Goal: Task Accomplishment & Management: Use online tool/utility

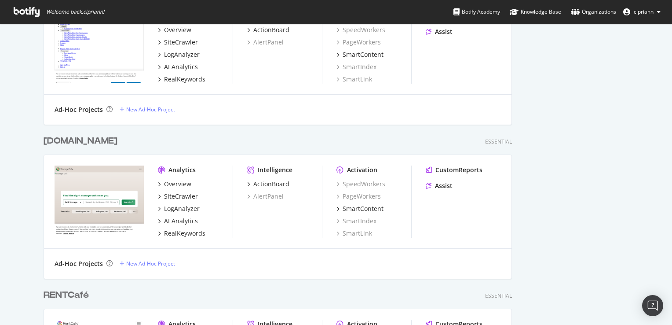
scroll to position [704, 0]
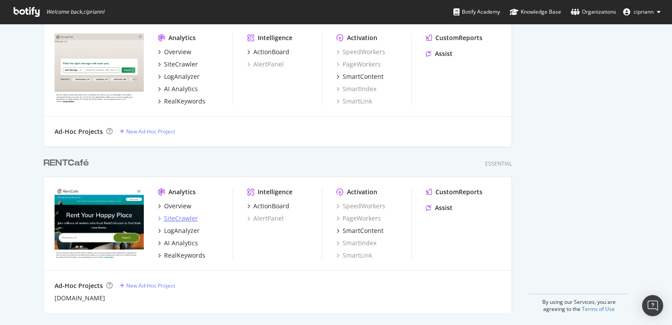
click at [180, 219] on div "SiteCrawler" at bounding box center [181, 218] width 34 height 9
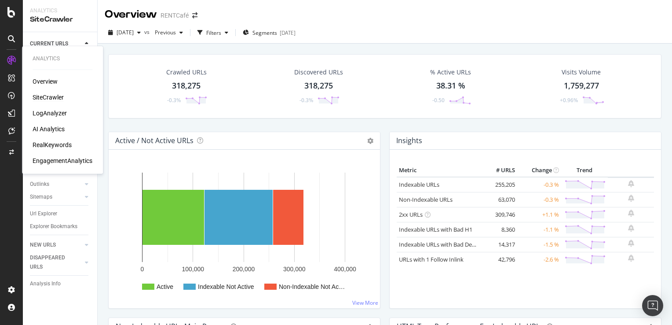
click at [52, 146] on div "RealKeywords" at bounding box center [52, 144] width 39 height 9
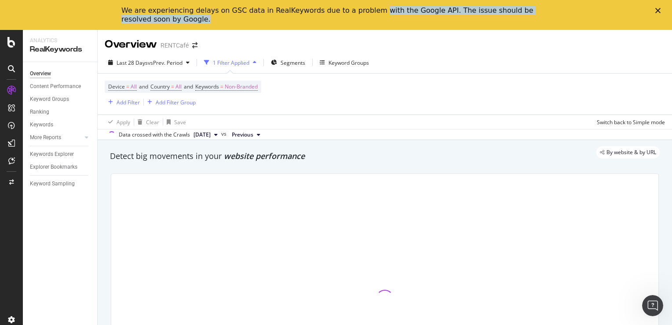
drag, startPoint x: 367, startPoint y: 11, endPoint x: 545, endPoint y: 18, distance: 177.8
click at [545, 18] on div "We are experiencing delays on GSC data in RealKeywords due to a problem with th…" at bounding box center [335, 15] width 429 height 23
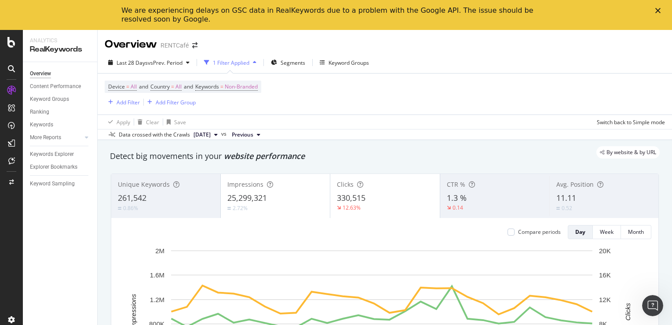
click at [656, 11] on polygon "Close" at bounding box center [657, 10] width 5 height 5
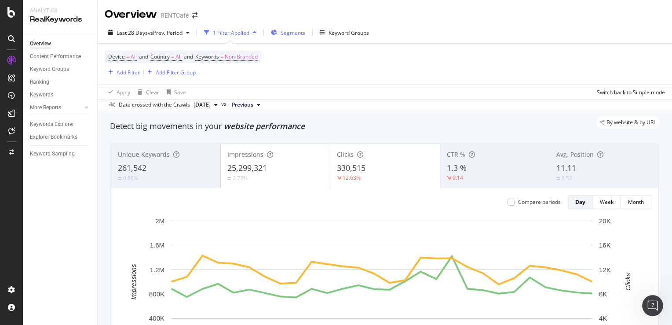
click at [300, 32] on span "Segments" at bounding box center [293, 32] width 25 height 7
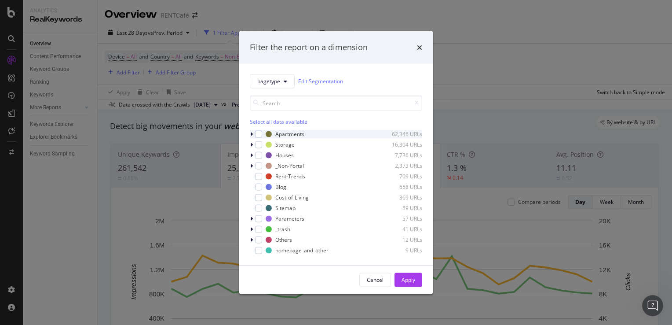
click at [253, 134] on div "modal" at bounding box center [252, 133] width 5 height 9
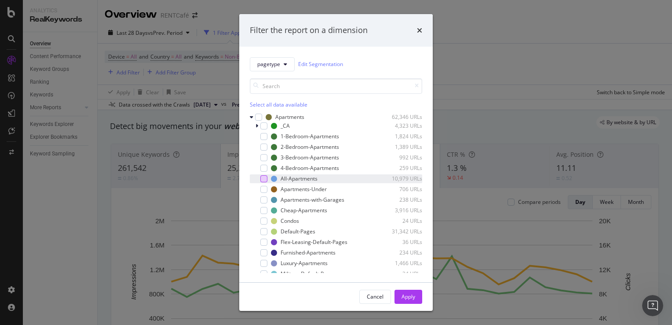
click at [264, 179] on div "modal" at bounding box center [263, 178] width 7 height 7
click at [401, 299] on div "Apply" at bounding box center [408, 295] width 14 height 7
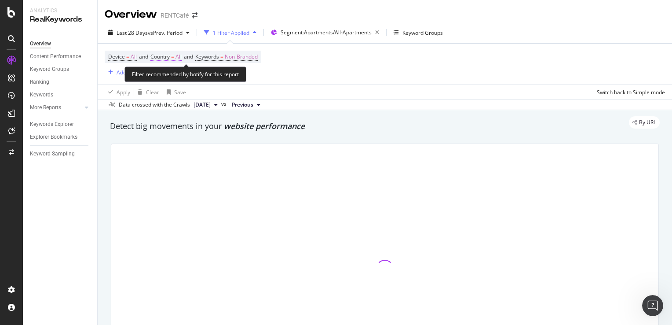
click at [173, 58] on span "Country = All" at bounding box center [165, 57] width 31 height 8
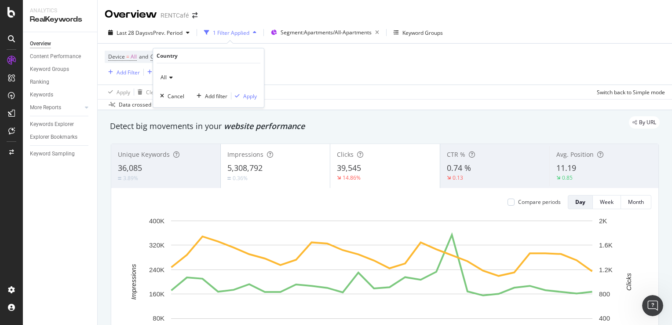
click at [173, 78] on div "All" at bounding box center [208, 77] width 97 height 14
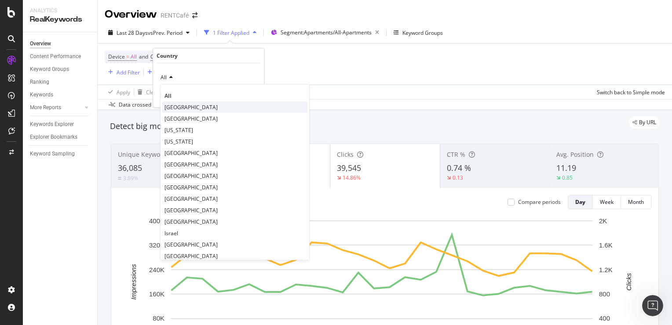
click at [182, 105] on span "United States of America" at bounding box center [190, 106] width 53 height 7
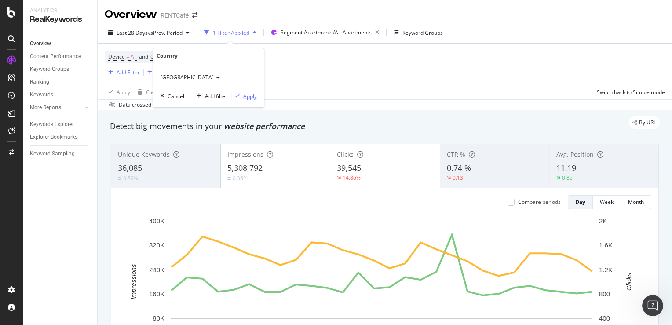
click at [252, 96] on div "Apply" at bounding box center [250, 95] width 14 height 7
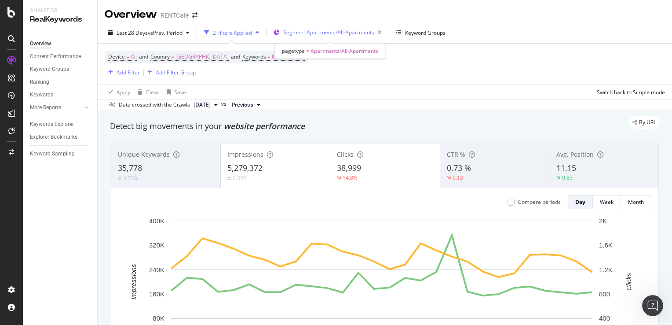
click at [347, 31] on span "Segment: Apartments/All-Apartments" at bounding box center [328, 32] width 91 height 7
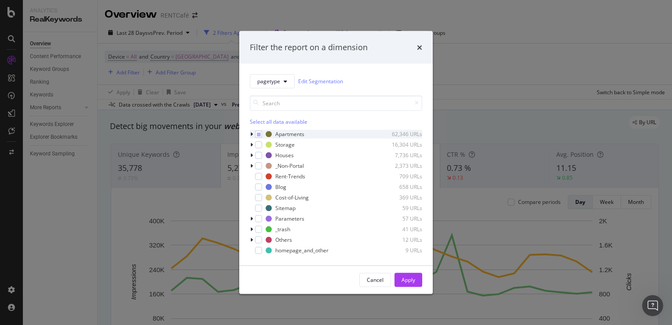
click at [252, 132] on icon "modal" at bounding box center [251, 133] width 3 height 5
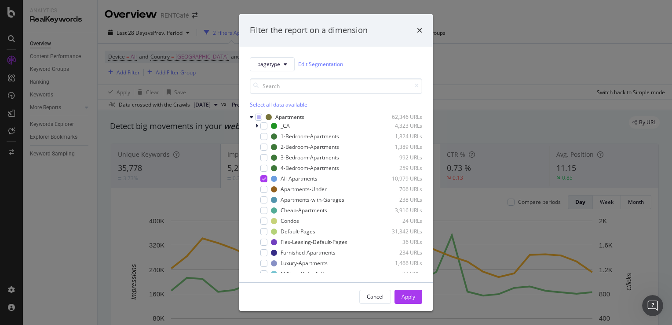
drag, startPoint x: 486, startPoint y: 40, endPoint x: 461, endPoint y: 47, distance: 25.6
click at [486, 40] on div "Filter the report on a dimension pagetype Edit Segmentation Select all data ava…" at bounding box center [336, 162] width 672 height 325
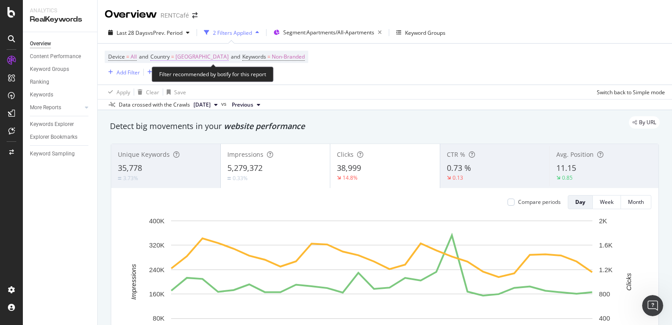
click at [222, 57] on span "United States of America" at bounding box center [201, 57] width 53 height 12
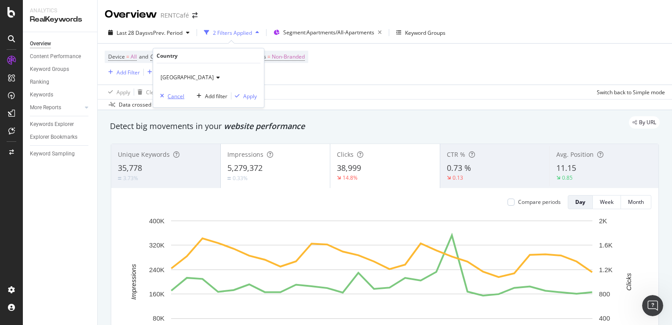
click at [168, 96] on div "Cancel" at bounding box center [176, 95] width 17 height 7
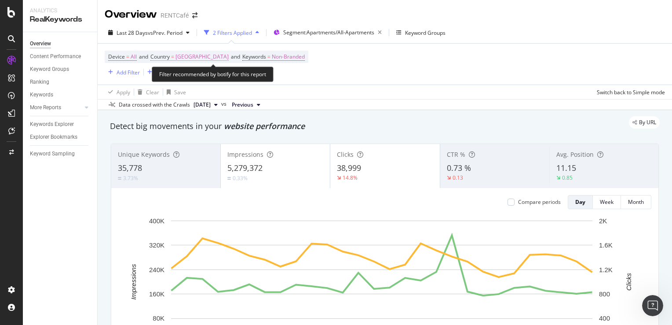
click at [229, 58] on span "United States of America" at bounding box center [201, 57] width 53 height 12
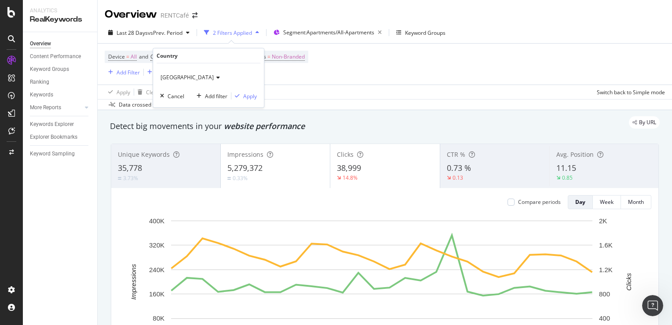
click at [220, 78] on icon at bounding box center [217, 77] width 6 height 5
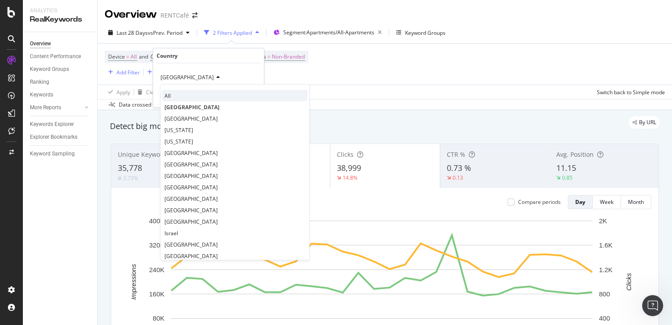
click at [179, 91] on div "All" at bounding box center [234, 95] width 145 height 11
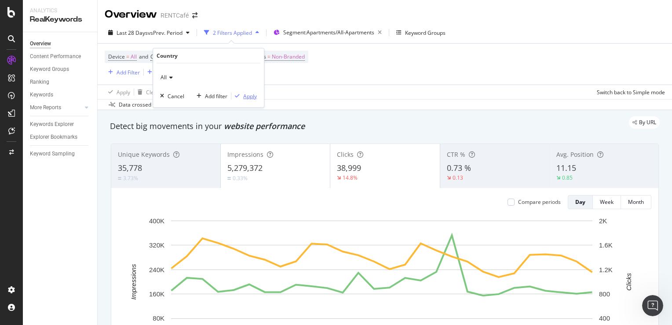
click at [246, 92] on div "Apply" at bounding box center [250, 95] width 14 height 7
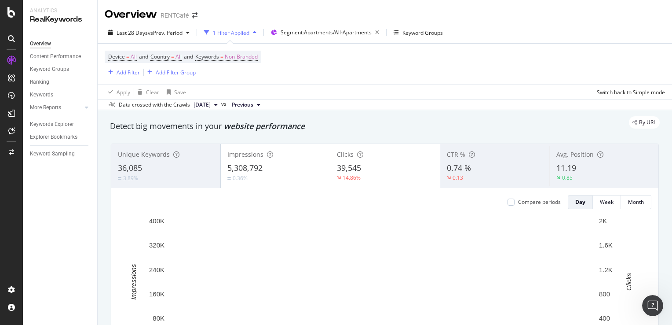
click at [171, 174] on div "3.89%" at bounding box center [166, 178] width 96 height 8
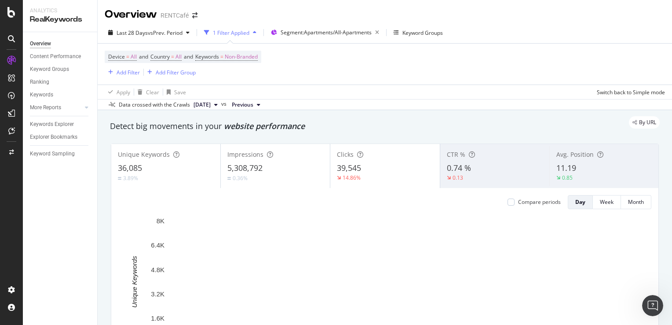
click at [482, 170] on div "0.74 %" at bounding box center [495, 167] width 96 height 11
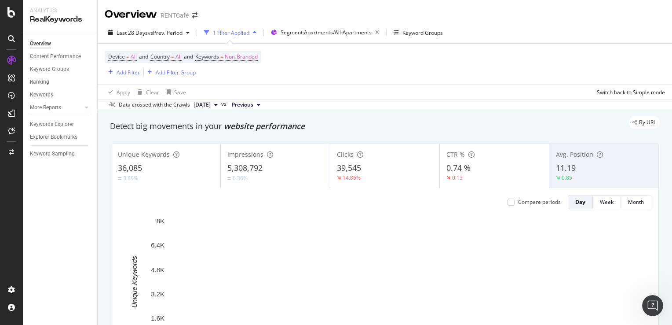
click at [581, 168] on div "11.19" at bounding box center [604, 167] width 96 height 11
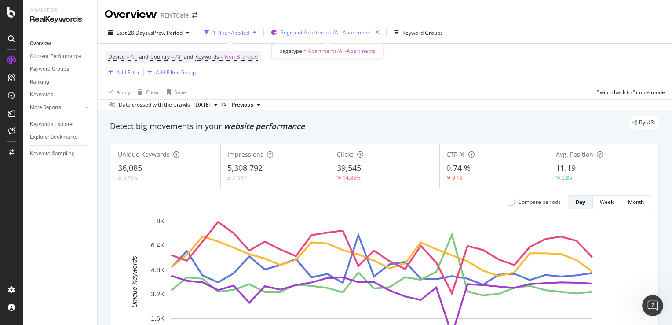
click at [317, 36] on div "Segment: Apartments/All-Apartments" at bounding box center [332, 32] width 102 height 12
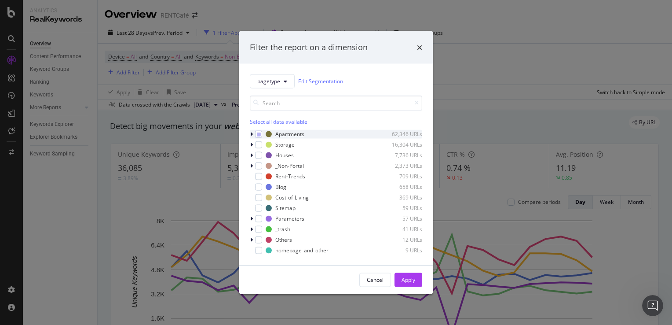
click at [252, 135] on icon "modal" at bounding box center [251, 133] width 3 height 5
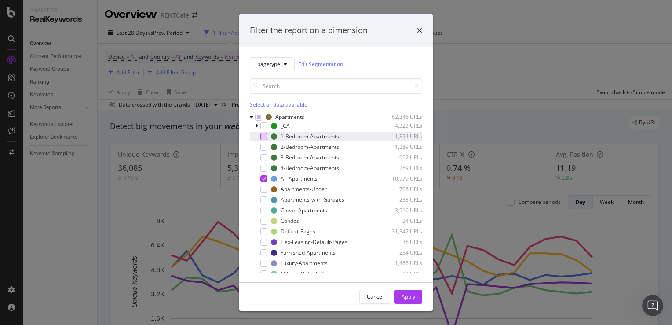
click at [261, 139] on div "modal" at bounding box center [263, 136] width 7 height 7
click at [261, 148] on div "modal" at bounding box center [263, 146] width 7 height 7
click at [266, 161] on div "3-Bedroom-Apartments 992 URLs" at bounding box center [336, 157] width 172 height 9
click at [265, 168] on div "modal" at bounding box center [263, 167] width 7 height 7
click at [264, 190] on div "modal" at bounding box center [263, 189] width 7 height 7
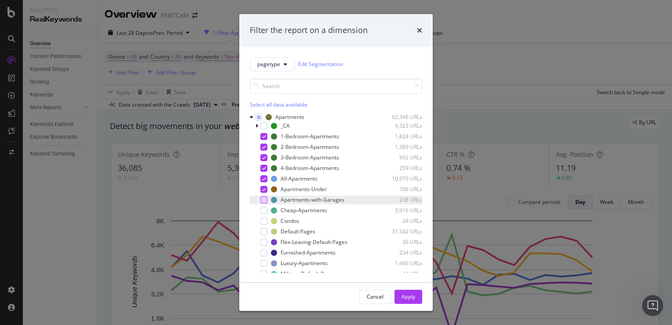
click at [263, 201] on div "modal" at bounding box center [263, 199] width 7 height 7
click at [262, 211] on div "modal" at bounding box center [263, 210] width 7 height 7
click at [264, 221] on div "modal" at bounding box center [263, 220] width 7 height 7
click at [264, 254] on div "modal" at bounding box center [263, 252] width 7 height 7
click at [264, 263] on div "modal" at bounding box center [263, 262] width 7 height 7
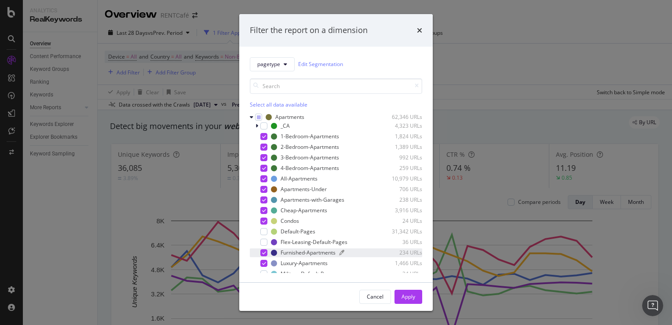
scroll to position [44, 0]
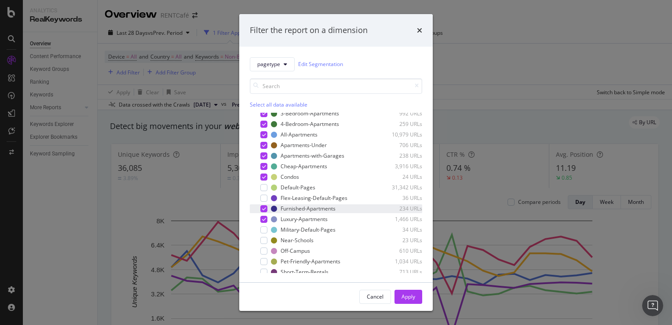
click at [263, 210] on icon "modal" at bounding box center [264, 208] width 4 height 4
click at [259, 208] on div "modal" at bounding box center [257, 208] width 5 height 9
click at [262, 230] on div "modal" at bounding box center [263, 229] width 7 height 7
click at [262, 230] on icon "modal" at bounding box center [264, 229] width 4 height 4
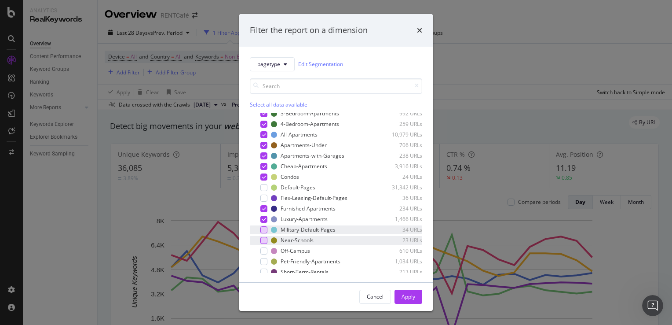
click at [266, 243] on div "modal" at bounding box center [263, 240] width 7 height 7
click at [265, 251] on div "modal" at bounding box center [263, 250] width 7 height 7
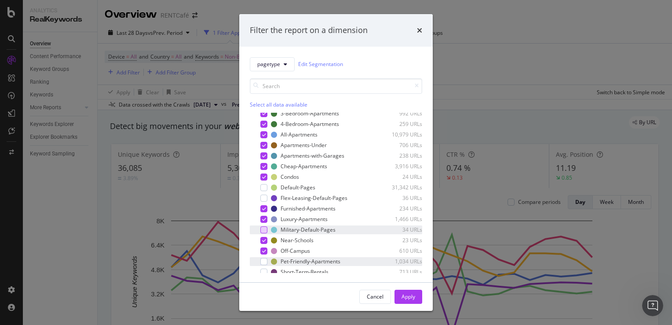
click at [266, 262] on div "modal" at bounding box center [263, 261] width 7 height 7
click at [269, 270] on div "Short-Term-Rentals 713 URLs" at bounding box center [336, 271] width 172 height 9
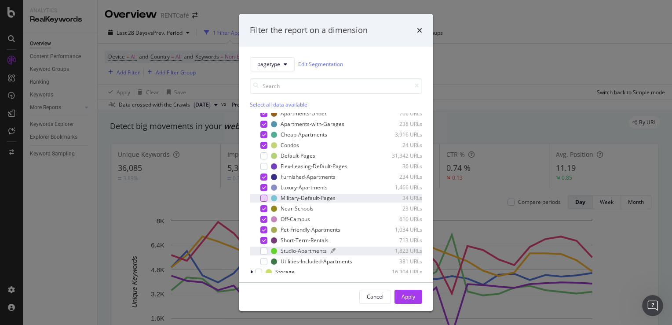
scroll to position [88, 0]
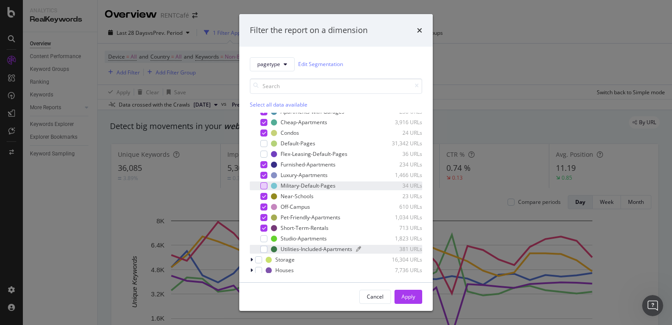
click at [292, 252] on div "Utilities-Included-Apartments" at bounding box center [317, 248] width 72 height 7
click at [287, 240] on div "Studio-Apartments" at bounding box center [304, 237] width 46 height 7
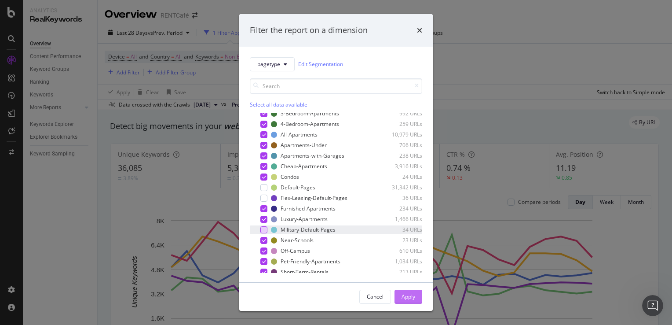
click at [411, 298] on div "Apply" at bounding box center [408, 295] width 14 height 7
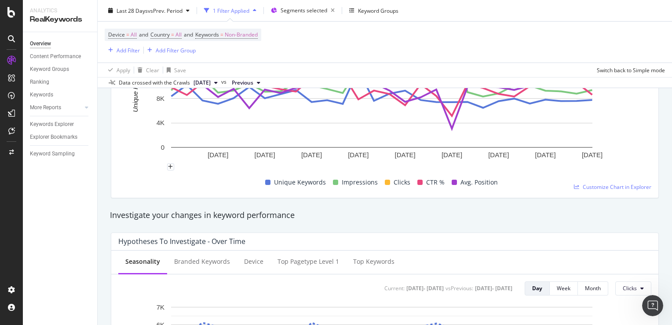
scroll to position [132, 0]
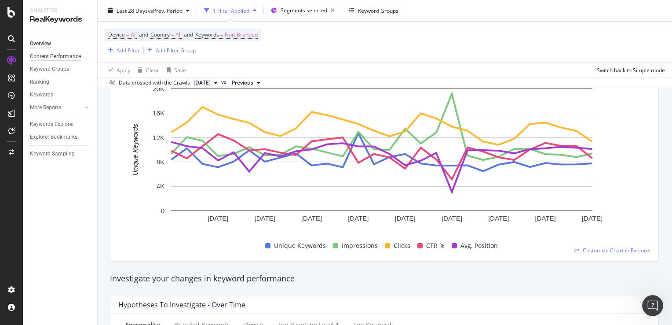
click at [55, 59] on div "Content Performance" at bounding box center [55, 56] width 51 height 9
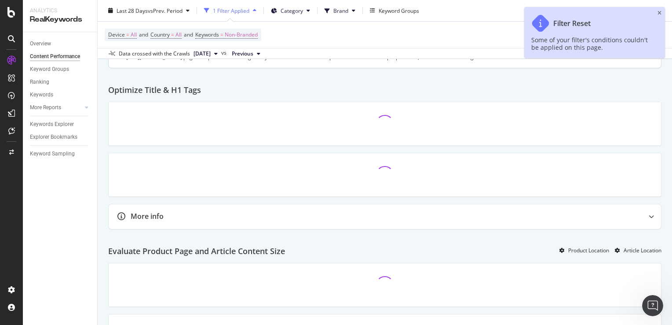
scroll to position [220, 0]
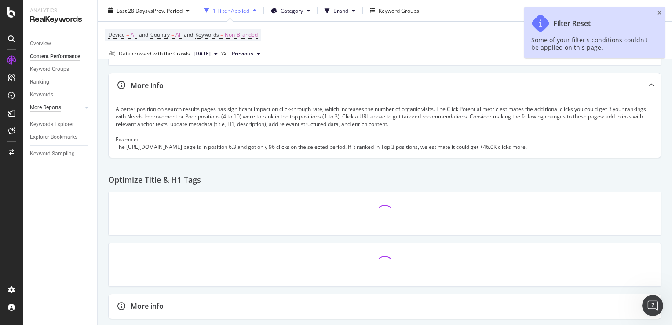
click at [58, 112] on div "More Reports" at bounding box center [45, 107] width 31 height 9
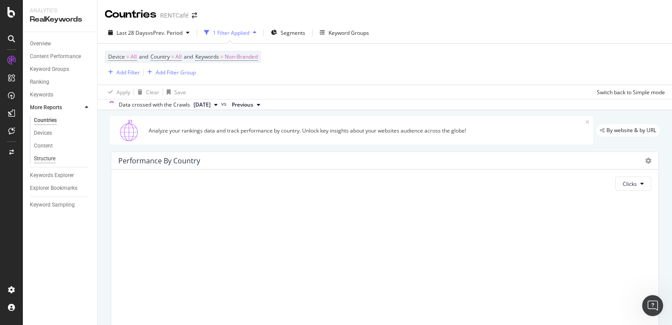
click at [47, 155] on div "Structure" at bounding box center [45, 158] width 22 height 9
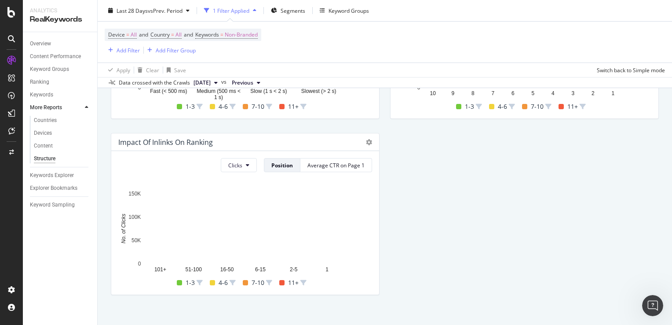
scroll to position [378, 0]
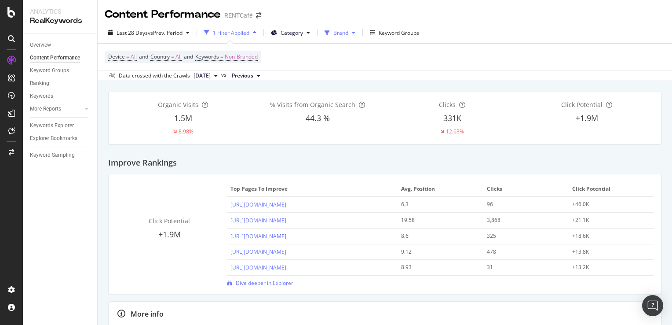
click at [345, 36] on span "Brand" at bounding box center [340, 32] width 15 height 7
click at [51, 49] on div "Overview" at bounding box center [40, 44] width 21 height 9
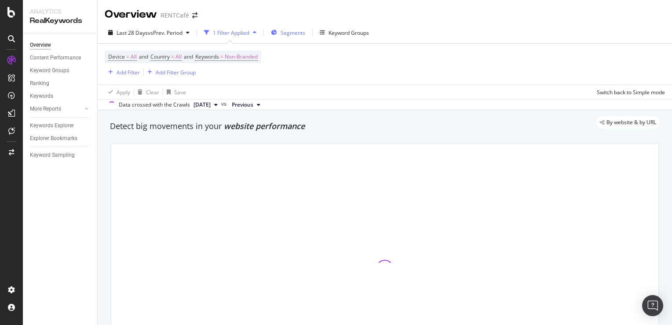
click at [286, 33] on span "Segments" at bounding box center [293, 32] width 25 height 7
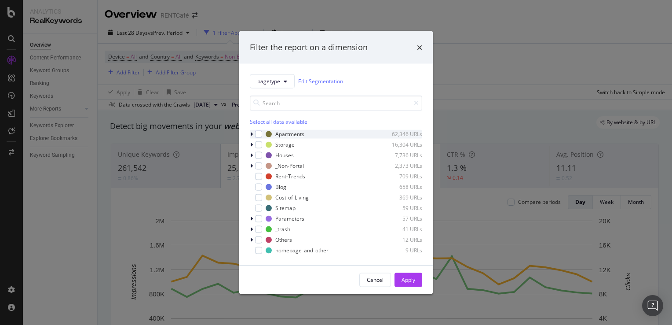
click at [252, 135] on icon "modal" at bounding box center [251, 133] width 3 height 5
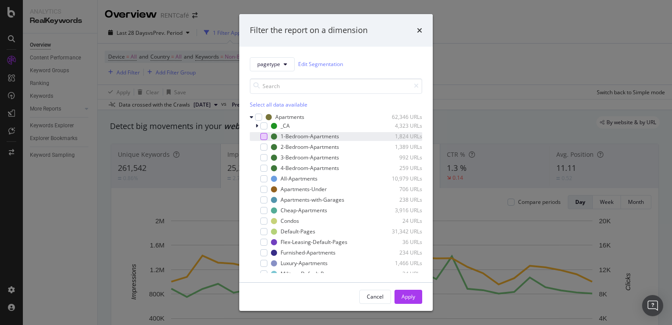
click at [266, 139] on div "modal" at bounding box center [263, 136] width 7 height 7
click at [263, 136] on icon "modal" at bounding box center [264, 136] width 4 height 4
click at [266, 180] on div "modal" at bounding box center [263, 178] width 7 height 7
click at [412, 293] on div "Apply" at bounding box center [408, 295] width 14 height 7
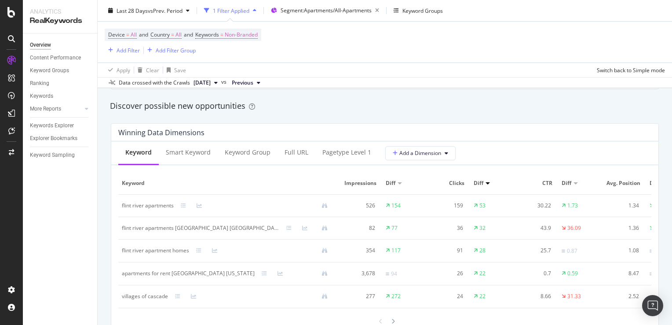
scroll to position [792, 0]
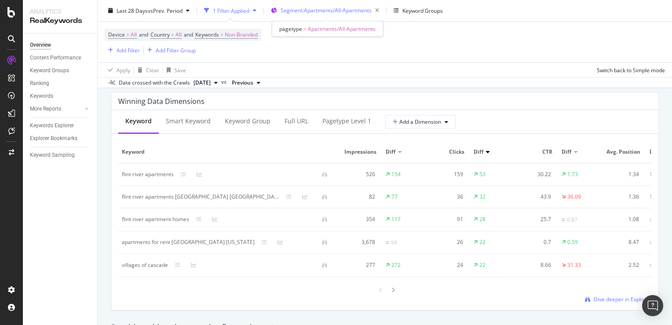
click at [339, 11] on span "Segment: Apartments/All-Apartments" at bounding box center [326, 10] width 91 height 7
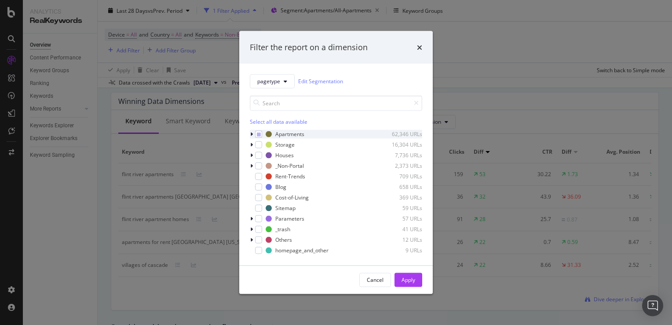
click at [251, 135] on icon "modal" at bounding box center [251, 133] width 3 height 5
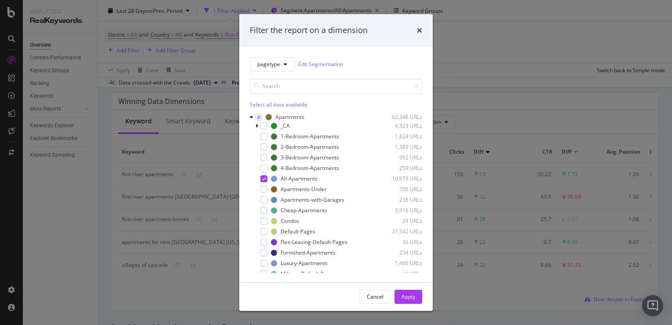
click at [549, 79] on div "Filter the report on a dimension pagetype Edit Segmentation Select all data ava…" at bounding box center [336, 162] width 672 height 325
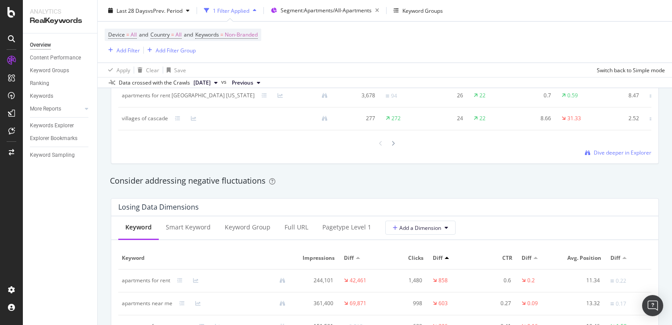
scroll to position [946, 0]
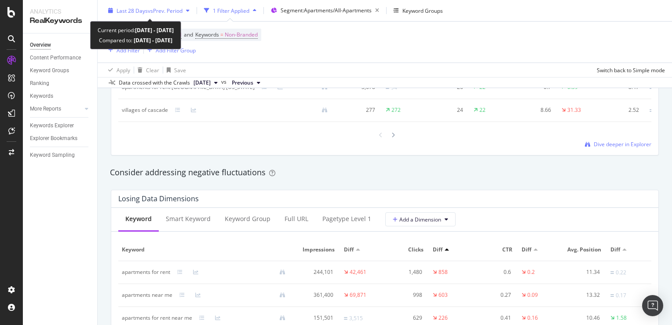
click at [162, 10] on span "vs Prev. Period" at bounding box center [165, 10] width 35 height 7
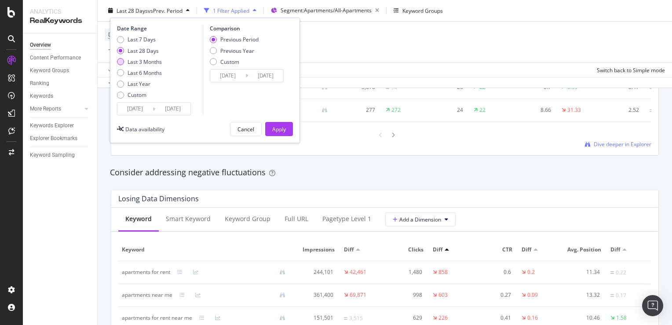
click at [136, 62] on div "Last 3 Months" at bounding box center [145, 61] width 34 height 7
type input "2025/07/11"
type input "2025/04/10"
type input "2025/07/10"
click at [271, 124] on button "Apply" at bounding box center [279, 129] width 28 height 14
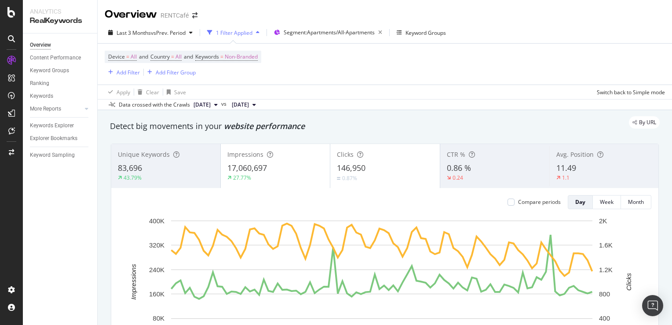
click at [162, 168] on div "83,696" at bounding box center [166, 167] width 96 height 11
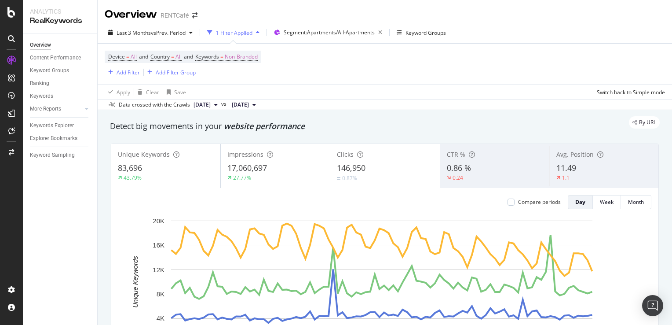
click at [483, 175] on div "0.24" at bounding box center [495, 178] width 96 height 8
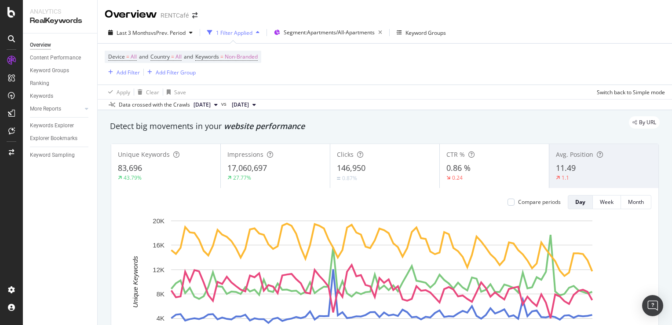
drag, startPoint x: 247, startPoint y: 162, endPoint x: 235, endPoint y: 132, distance: 31.9
click at [239, 145] on div "Impressions 17,060,697 27.77%" at bounding box center [274, 166] width 109 height 44
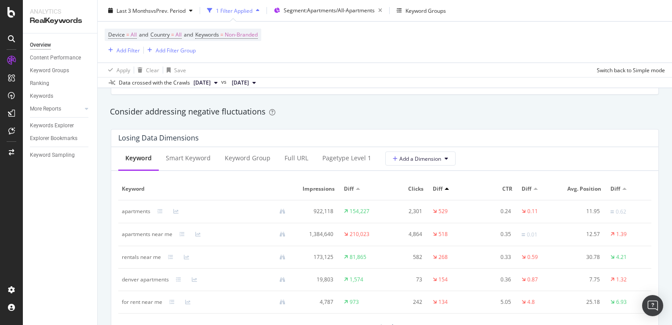
scroll to position [1011, 0]
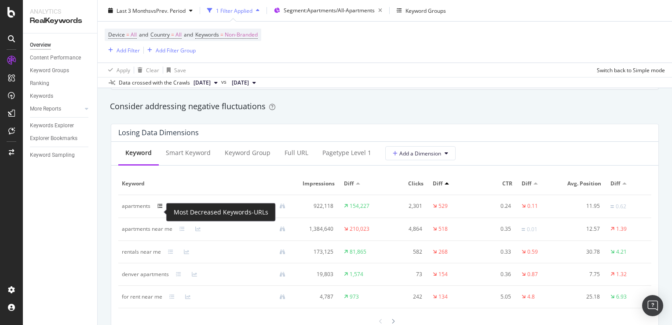
click at [158, 208] on icon at bounding box center [159, 205] width 5 height 5
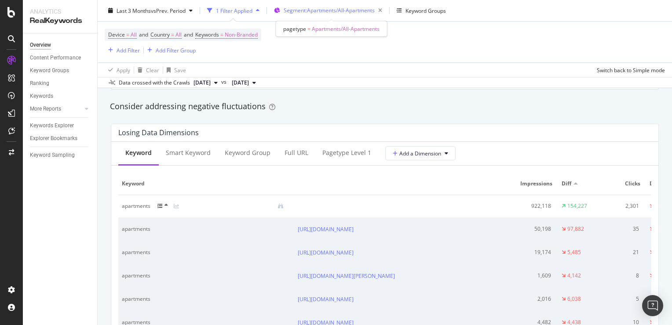
click at [341, 12] on span "Segment: Apartments/All-Apartments" at bounding box center [329, 10] width 91 height 7
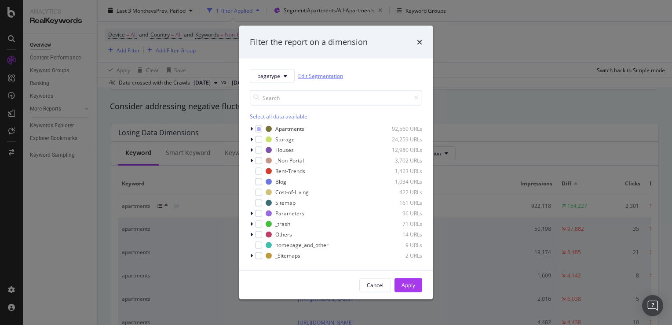
click at [316, 75] on link "Edit Segmentation" at bounding box center [320, 75] width 45 height 9
click at [420, 44] on icon "times" at bounding box center [419, 41] width 5 height 7
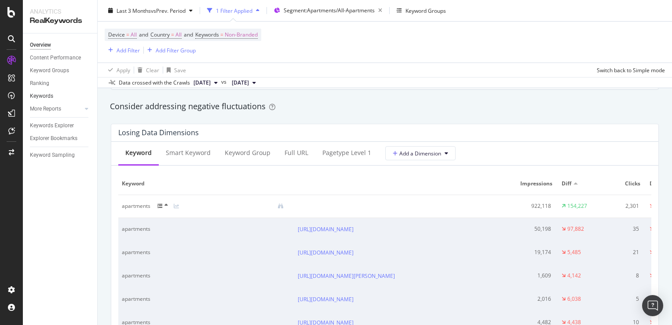
scroll to position [879, 0]
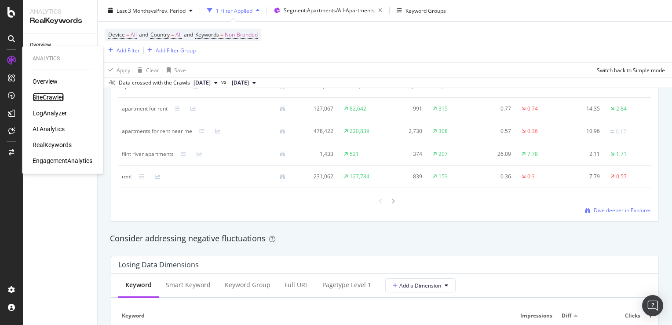
click at [51, 101] on div "SiteCrawler" at bounding box center [48, 97] width 31 height 9
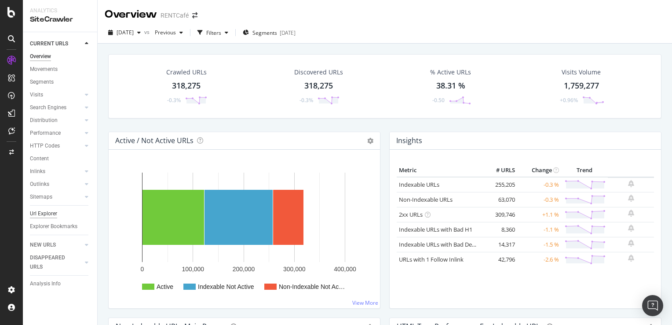
click at [46, 210] on div "Url Explorer" at bounding box center [43, 213] width 27 height 9
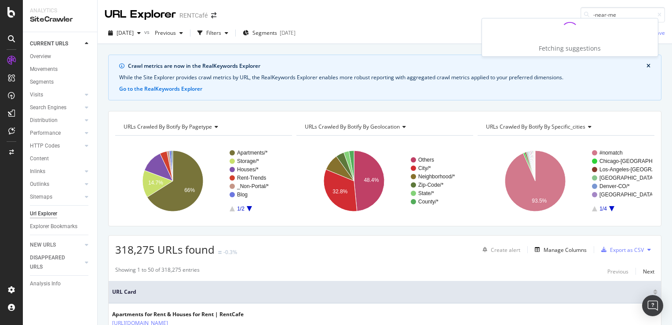
type input "-near-me"
click at [277, 34] on span "Segments" at bounding box center [264, 32] width 25 height 7
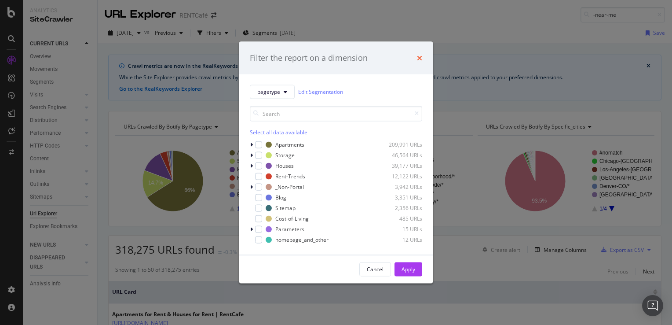
click at [421, 59] on icon "times" at bounding box center [419, 57] width 5 height 7
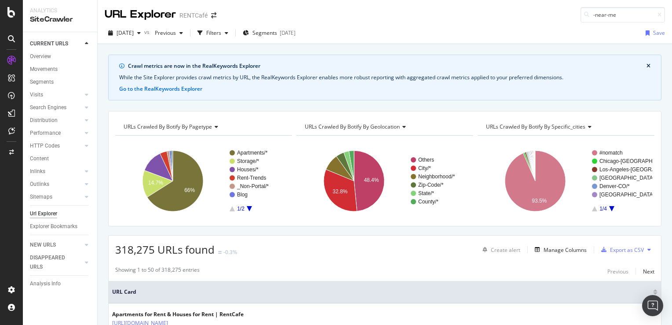
click at [212, 65] on div "Crawl metrics are now in the RealKeywords Explorer" at bounding box center [387, 66] width 518 height 8
drag, startPoint x: 190, startPoint y: 66, endPoint x: 262, endPoint y: 65, distance: 72.1
click at [262, 65] on div "Crawl metrics are now in the RealKeywords Explorer" at bounding box center [387, 66] width 518 height 8
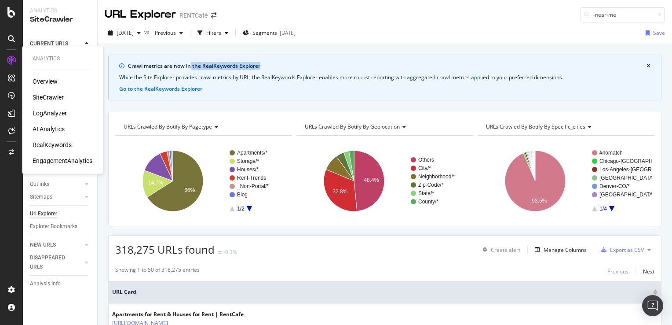
click at [47, 147] on div "RealKeywords" at bounding box center [52, 144] width 39 height 9
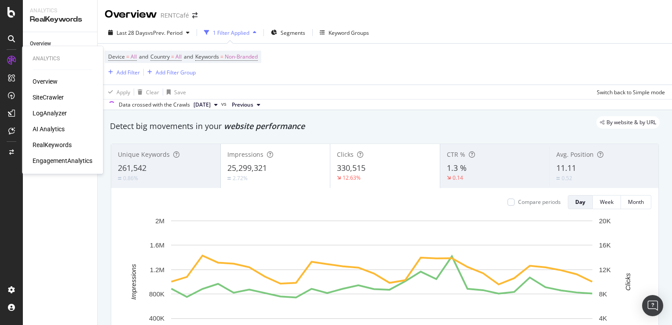
click at [60, 158] on div "EngagementAnalytics" at bounding box center [63, 160] width 60 height 9
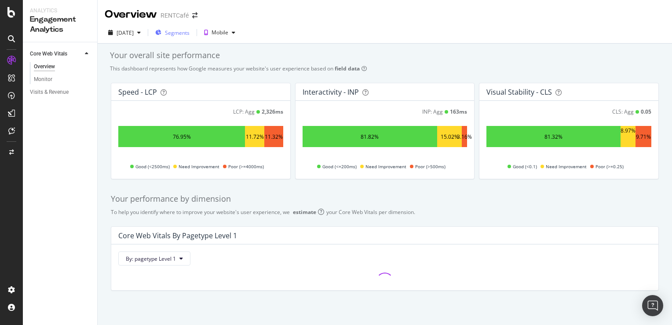
click at [190, 33] on span "Segments" at bounding box center [177, 32] width 25 height 7
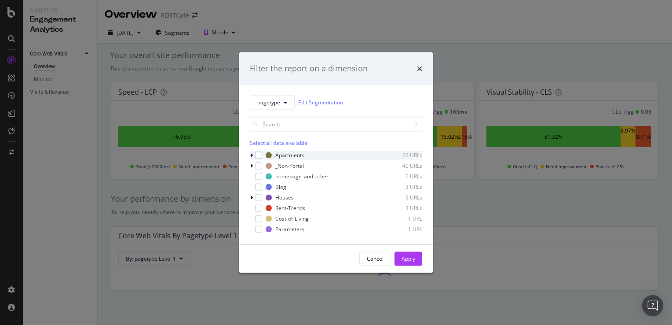
click at [253, 157] on div "modal" at bounding box center [252, 154] width 5 height 9
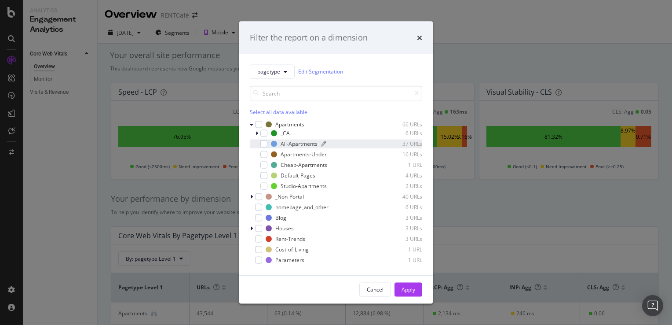
click at [306, 142] on div "All-Apartments" at bounding box center [299, 143] width 37 height 7
click at [405, 290] on div "Apply" at bounding box center [408, 288] width 14 height 7
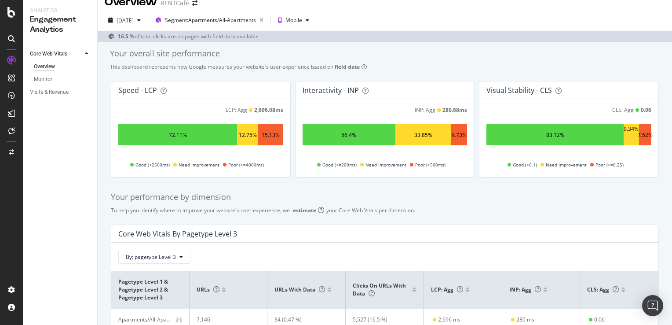
scroll to position [12, 0]
drag, startPoint x: 158, startPoint y: 209, endPoint x: 391, endPoint y: 214, distance: 233.6
click at [391, 214] on div "Your performance by dimension To help you identify where to improve your websit…" at bounding box center [385, 261] width 558 height 154
drag, startPoint x: 391, startPoint y: 214, endPoint x: 405, endPoint y: 212, distance: 13.4
click at [404, 212] on div "To help you identify where to improve your website's user experience, we estima…" at bounding box center [385, 209] width 548 height 7
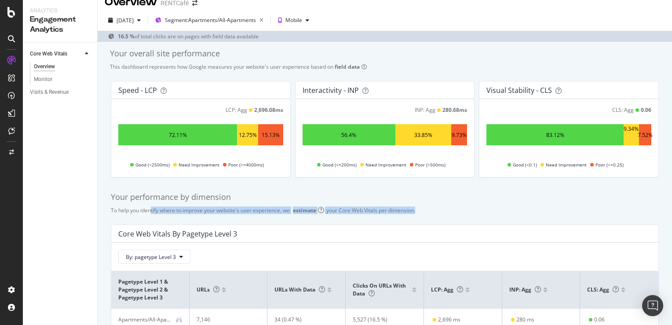
drag, startPoint x: 427, startPoint y: 211, endPoint x: 150, endPoint y: 208, distance: 276.6
click at [150, 208] on div "To help you identify where to improve your website's user experience, we estima…" at bounding box center [385, 209] width 548 height 7
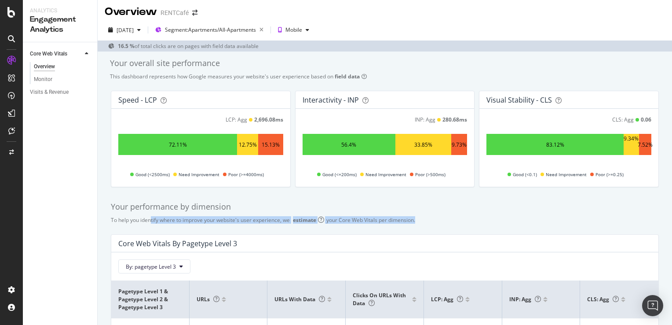
scroll to position [0, 0]
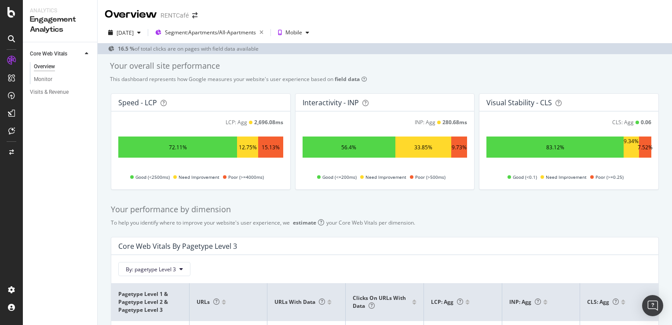
click at [432, 80] on div "This dashboard represents how Google measures your website's user experience ba…" at bounding box center [385, 78] width 550 height 7
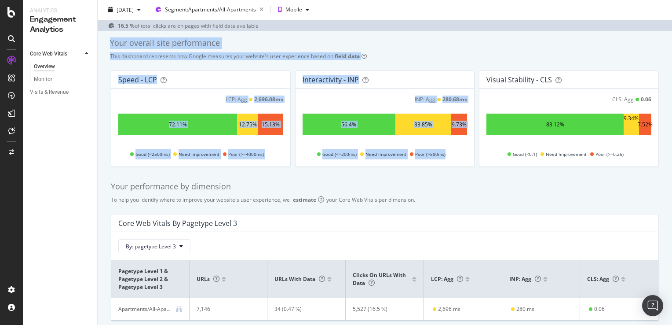
scroll to position [56, 0]
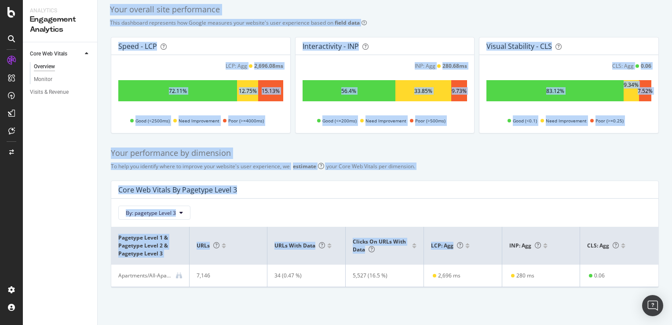
drag, startPoint x: 110, startPoint y: 66, endPoint x: 477, endPoint y: 240, distance: 406.2
click at [477, 240] on div "Your overall site performance This dashboard represents how Google measures you…" at bounding box center [385, 161] width 574 height 327
click at [276, 194] on div "Core Web Vitals By pagetype Level 3" at bounding box center [384, 190] width 547 height 18
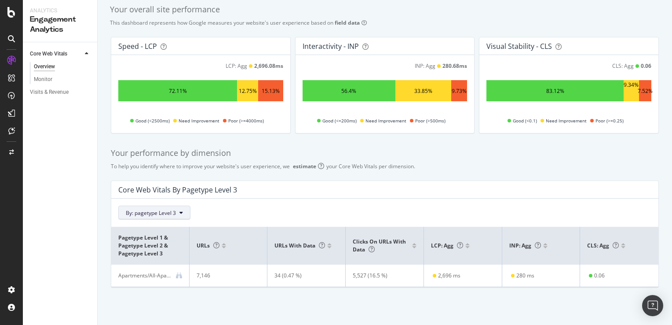
click at [169, 214] on span "By: pagetype Level 3" at bounding box center [151, 212] width 50 height 7
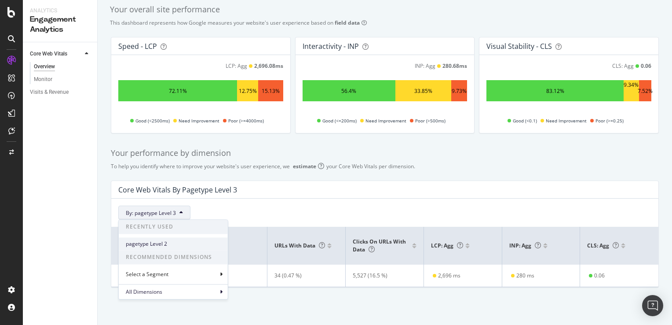
click at [162, 244] on span "pagetype Level 2" at bounding box center [173, 244] width 95 height 8
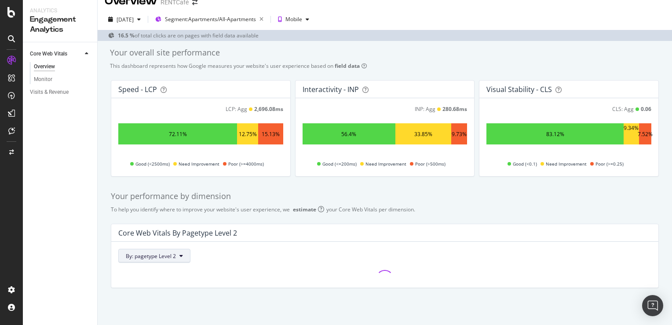
click at [178, 258] on button "By: pagetype Level 2" at bounding box center [154, 255] width 72 height 14
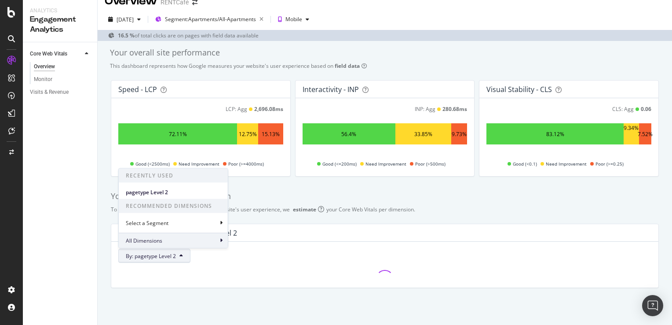
click at [180, 243] on div "All Dimensions" at bounding box center [173, 239] width 109 height 15
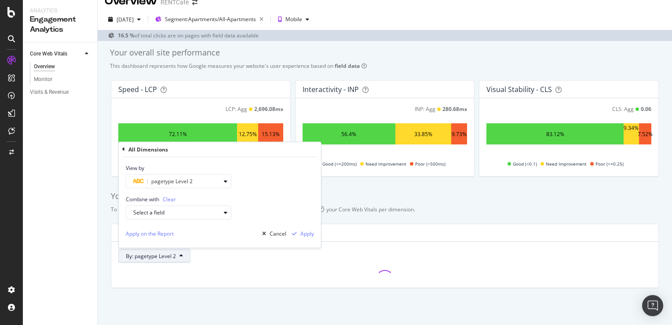
click at [464, 197] on div "Your performance by dimension" at bounding box center [385, 195] width 548 height 11
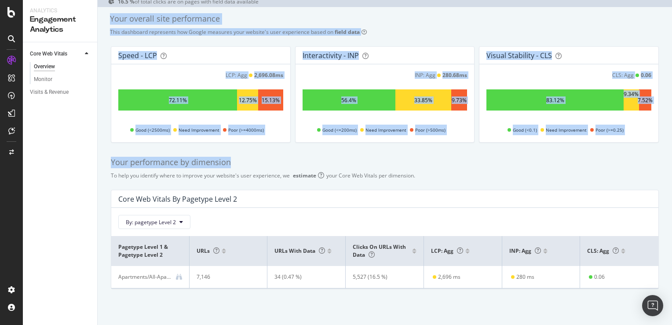
scroll to position [48, 0]
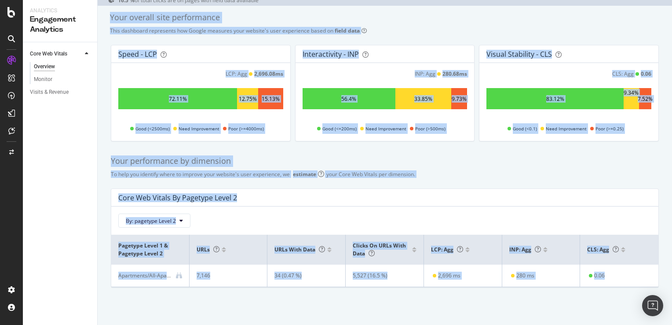
drag, startPoint x: 110, startPoint y: 64, endPoint x: 621, endPoint y: 276, distance: 552.6
click at [621, 276] on div "Your overall site performance This dashboard represents how Google measures you…" at bounding box center [385, 165] width 574 height 319
copy div "Your overall site performance This dashboard represents how Google measures you…"
click at [279, 154] on div "Your performance by dimension To help you identify where to improve your websit…" at bounding box center [385, 221] width 558 height 146
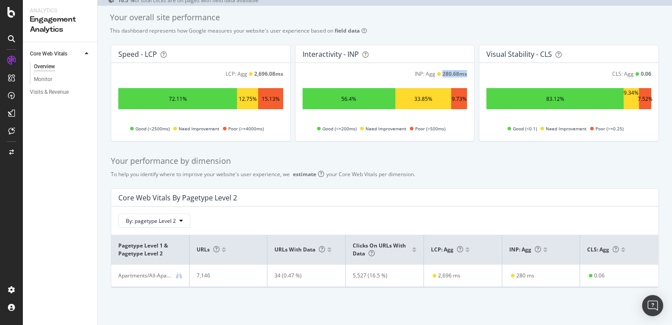
drag, startPoint x: 463, startPoint y: 73, endPoint x: 439, endPoint y: 73, distance: 23.8
click at [439, 73] on div "INP: Agg 280.68 ms 56.4% 33.85% 9.73% Good (<=200ms) Need Improvement Poor (>50…" at bounding box center [385, 102] width 179 height 78
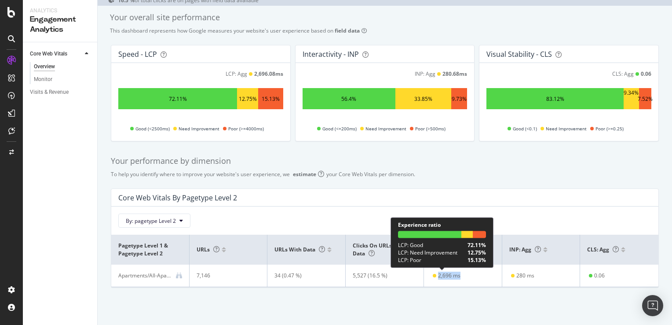
drag, startPoint x: 458, startPoint y: 275, endPoint x: 434, endPoint y: 276, distance: 23.8
click at [434, 276] on td "2,696 ms" at bounding box center [463, 275] width 78 height 22
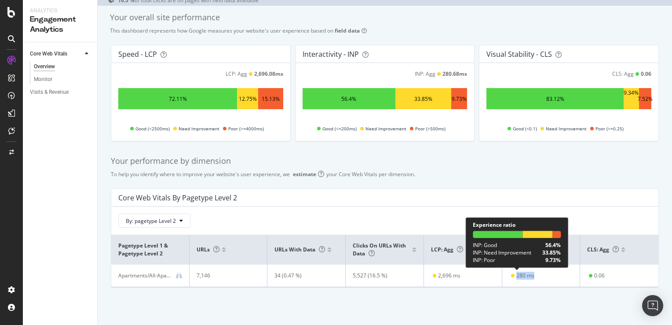
drag, startPoint x: 533, startPoint y: 277, endPoint x: 512, endPoint y: 276, distance: 21.6
click at [512, 276] on td "280 ms" at bounding box center [541, 275] width 78 height 22
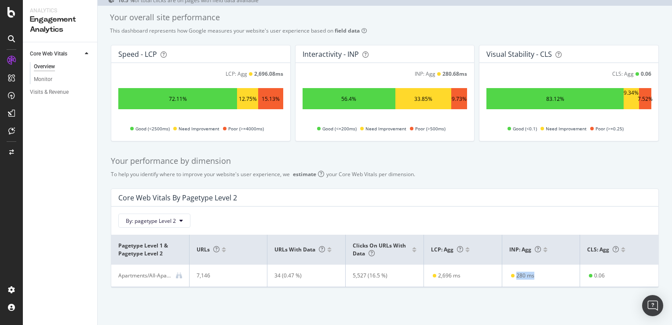
copy div "280 ms"
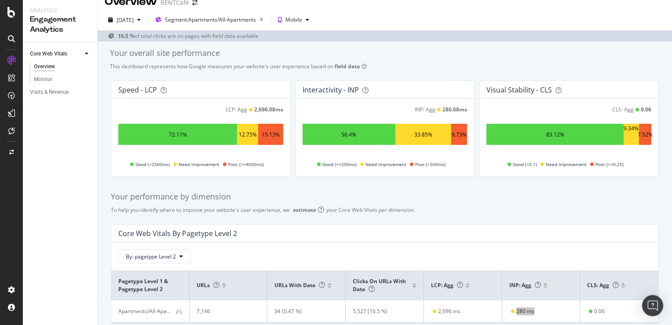
scroll to position [0, 0]
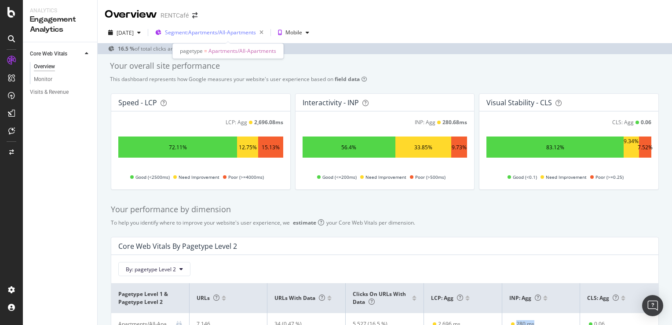
click at [252, 31] on span "Segment: Apartments/All-Apartments" at bounding box center [210, 32] width 91 height 7
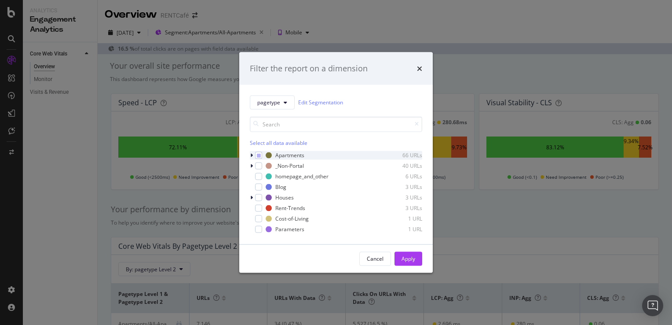
click at [250, 156] on icon "modal" at bounding box center [251, 154] width 3 height 5
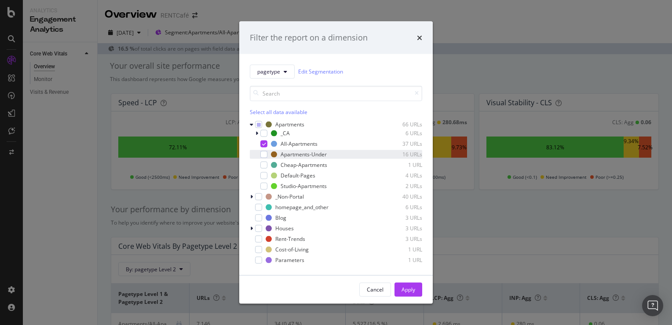
click at [268, 153] on div "Apartments-Under 16 URLs" at bounding box center [336, 154] width 172 height 9
click at [267, 164] on div "Cheap-Apartments 1 URL" at bounding box center [336, 164] width 172 height 9
click at [268, 184] on div "Studio-Apartments 2 URLs" at bounding box center [336, 185] width 172 height 9
click at [417, 291] on button "Apply" at bounding box center [408, 289] width 28 height 14
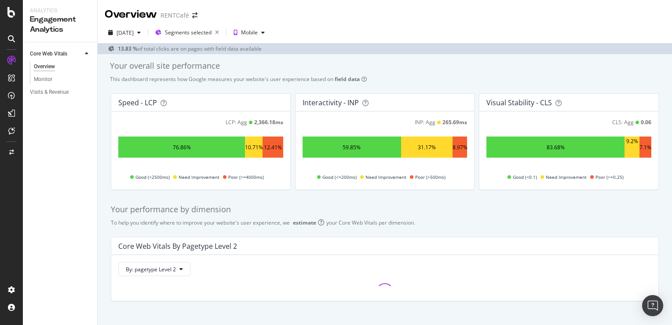
scroll to position [13, 0]
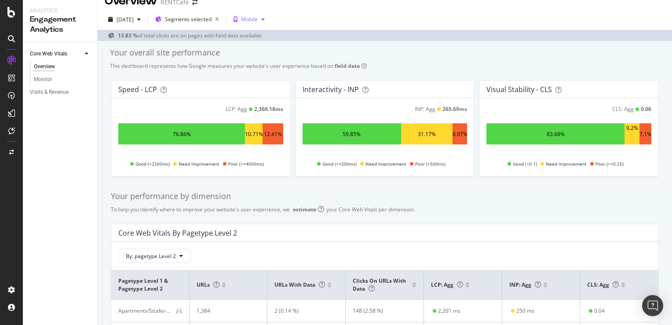
click at [258, 22] on div "Mobile" at bounding box center [249, 19] width 17 height 5
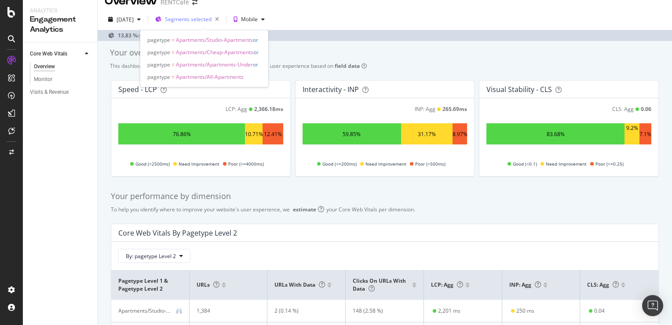
click at [212, 20] on span "Segments selected" at bounding box center [188, 18] width 47 height 7
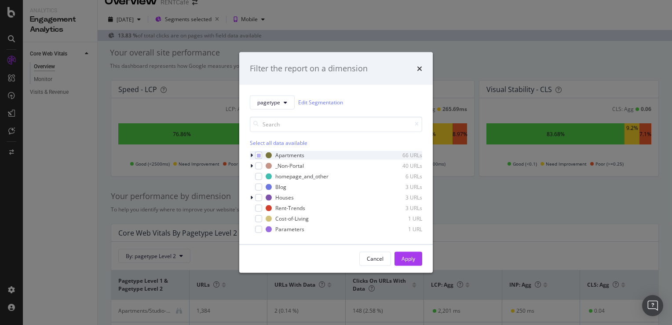
click at [251, 154] on icon "modal" at bounding box center [251, 154] width 3 height 5
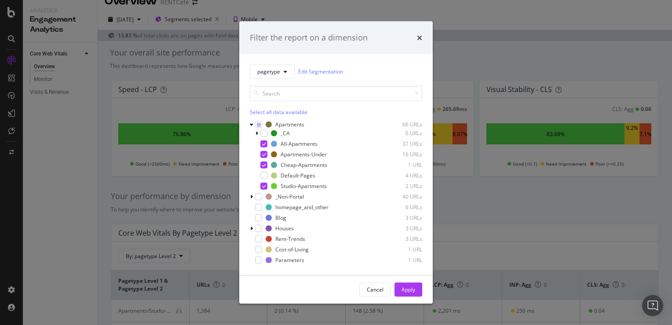
click at [258, 133] on div "modal" at bounding box center [257, 132] width 5 height 9
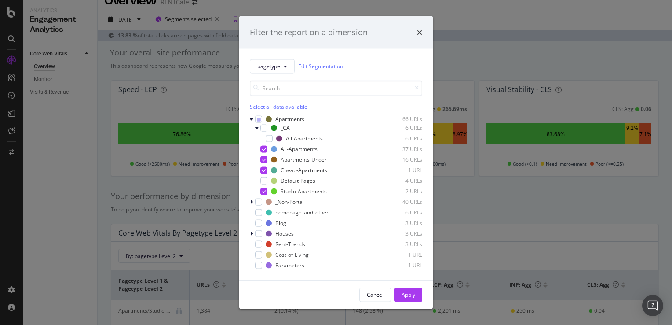
click at [258, 133] on div "_CA 6 URLs All-Apartments 6 URLs" at bounding box center [336, 132] width 172 height 19
click at [258, 128] on icon "modal" at bounding box center [257, 127] width 4 height 5
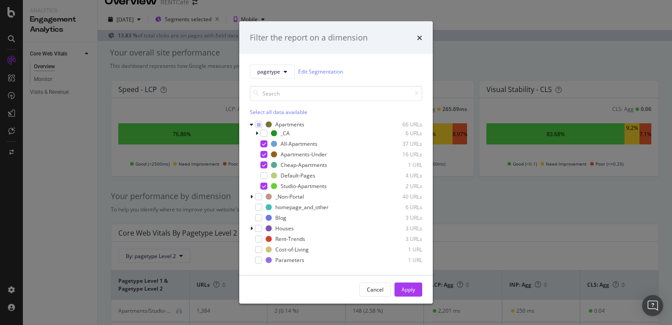
click at [423, 35] on div "Filter the report on a dimension" at bounding box center [335, 38] width 193 height 33
click at [422, 37] on icon "times" at bounding box center [419, 37] width 5 height 7
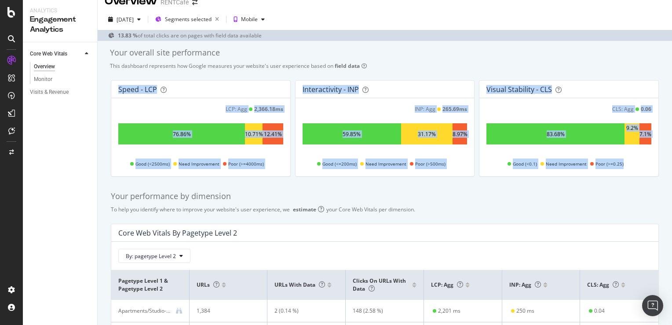
drag, startPoint x: 119, startPoint y: 87, endPoint x: 633, endPoint y: 164, distance: 520.2
click at [633, 164] on div "Speed - LCP LCP: Agg 2,366.18 ms 76.86% 10.71% 12.41% Good (<2500ms) Need Impro…" at bounding box center [385, 128] width 548 height 96
copy div "Speed - LCP LCP: Agg 2,366.18 ms 76.86% 10.71% 12.41% Good (<2500ms) Need Impro…"
drag, startPoint x: 259, startPoint y: 105, endPoint x: 264, endPoint y: 109, distance: 6.2
click at [259, 105] on div "2,366.18 ms" at bounding box center [268, 108] width 29 height 7
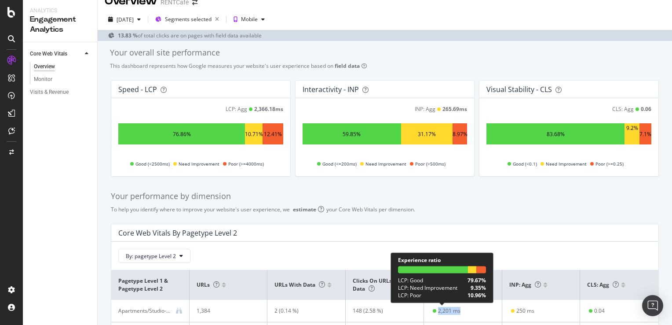
drag, startPoint x: 456, startPoint y: 309, endPoint x: 432, endPoint y: 308, distance: 23.3
click at [432, 308] on div "2,201 ms" at bounding box center [445, 310] width 29 height 8
copy div "2,201 ms"
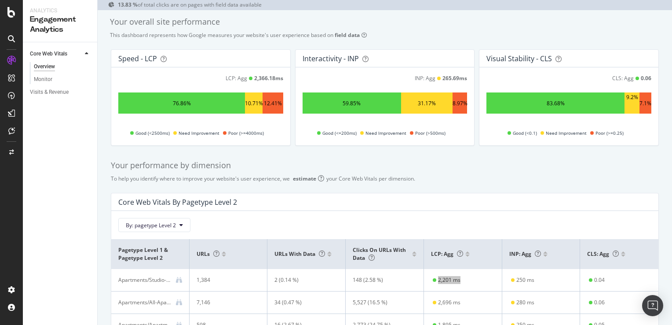
scroll to position [101, 0]
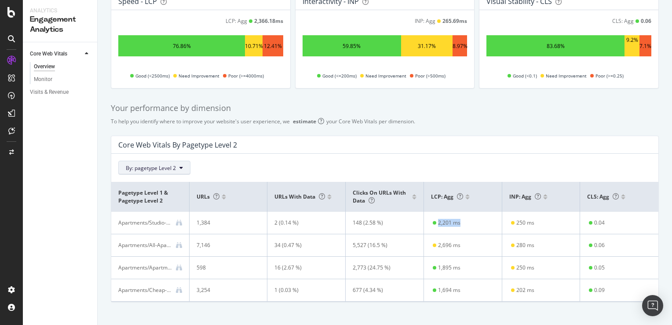
click at [180, 168] on icon at bounding box center [181, 167] width 4 height 5
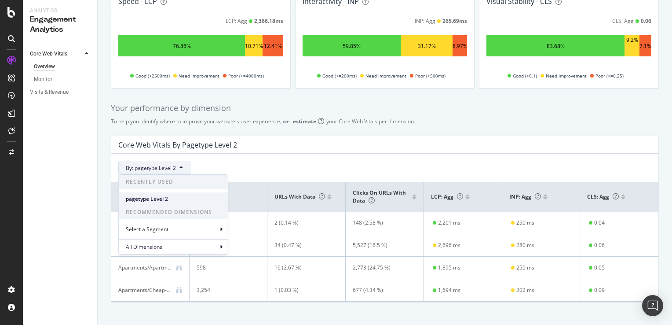
click at [148, 195] on span "pagetype Level 2" at bounding box center [173, 199] width 95 height 8
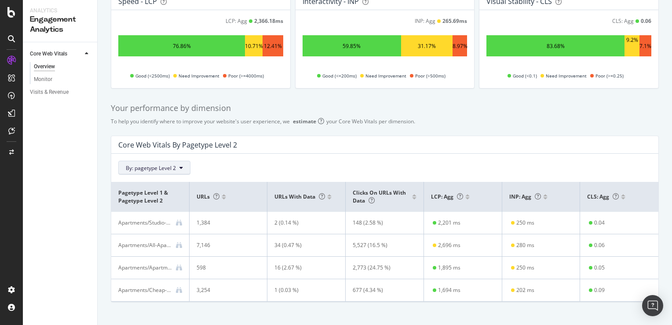
click at [174, 165] on span "By: pagetype Level 2" at bounding box center [151, 167] width 50 height 7
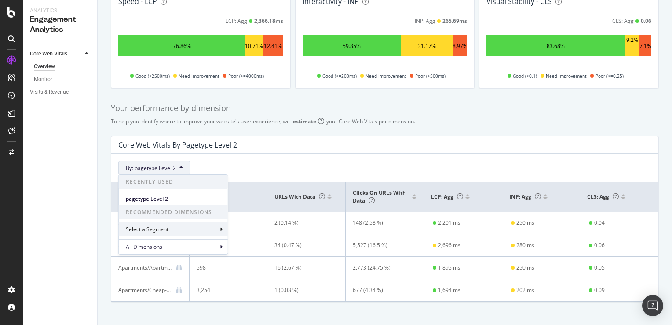
click at [190, 234] on div "Select a Segment" at bounding box center [173, 229] width 109 height 15
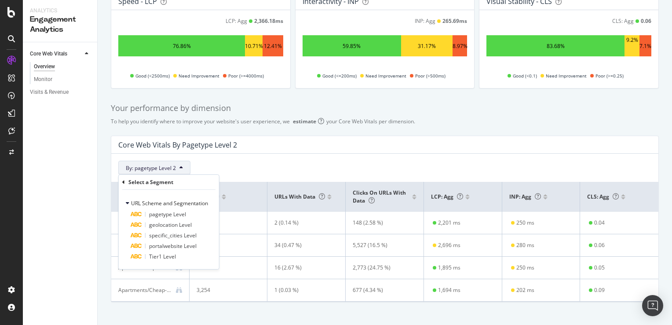
click at [282, 154] on div "By: pagetype Level 2 Select a Segment URL Scheme and Segmentation pagetype Leve…" at bounding box center [384, 163] width 547 height 21
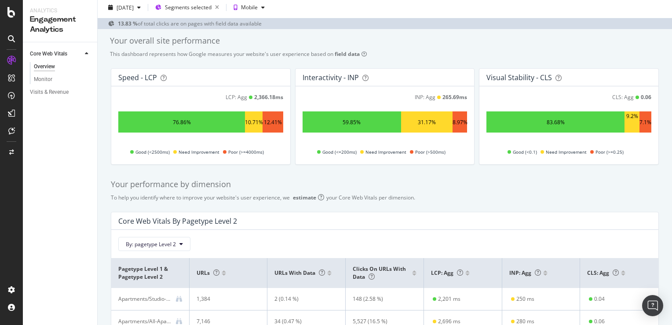
scroll to position [0, 0]
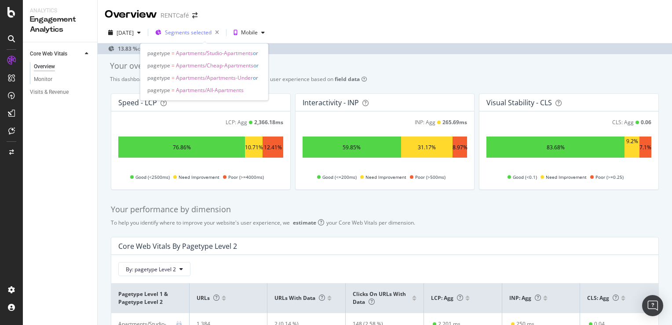
click at [212, 35] on span "Segments selected" at bounding box center [188, 32] width 47 height 7
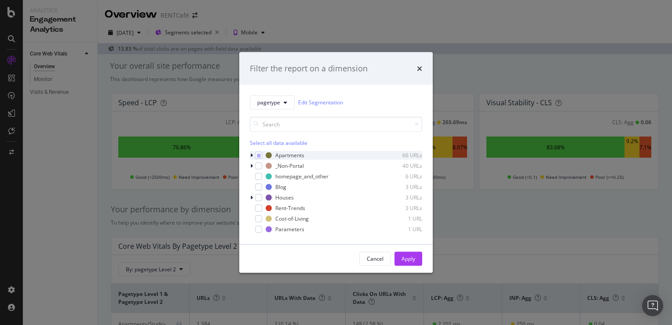
click at [252, 156] on icon "modal" at bounding box center [251, 154] width 3 height 5
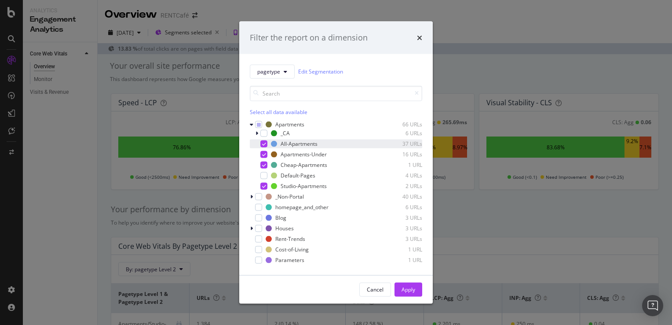
click at [261, 145] on div "modal" at bounding box center [263, 143] width 7 height 7
click at [265, 142] on div "modal" at bounding box center [263, 143] width 7 height 7
click at [264, 152] on icon "modal" at bounding box center [264, 154] width 4 height 4
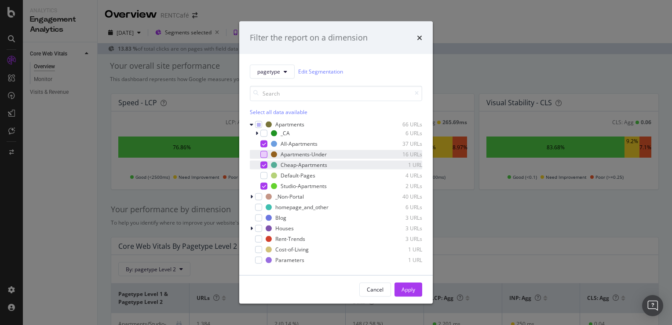
click at [266, 163] on div "modal" at bounding box center [263, 164] width 7 height 7
click at [265, 188] on div "modal" at bounding box center [263, 185] width 7 height 7
click at [415, 290] on div "Apply" at bounding box center [408, 288] width 14 height 7
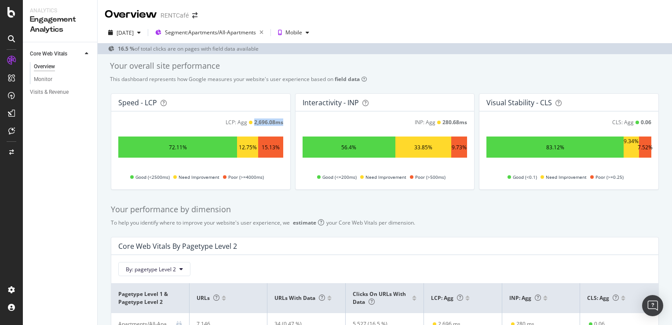
drag, startPoint x: 280, startPoint y: 122, endPoint x: 253, endPoint y: 122, distance: 26.8
click at [254, 122] on div "2,696.08 ms" at bounding box center [268, 121] width 29 height 7
copy div "2,696.08 ms"
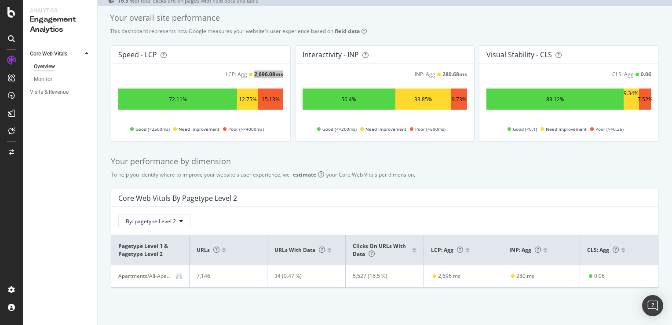
scroll to position [48, 0]
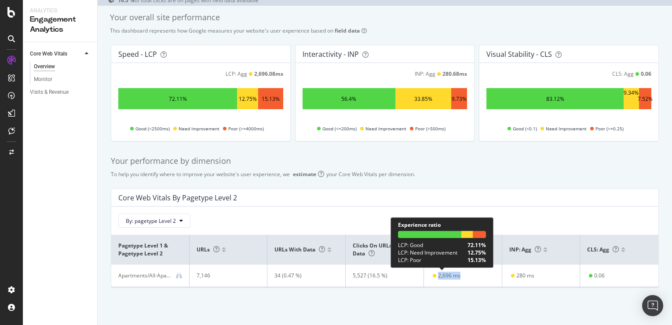
drag, startPoint x: 461, startPoint y: 279, endPoint x: 435, endPoint y: 278, distance: 25.9
click at [435, 278] on td "2,696 ms" at bounding box center [463, 275] width 78 height 22
copy div "2,696 ms"
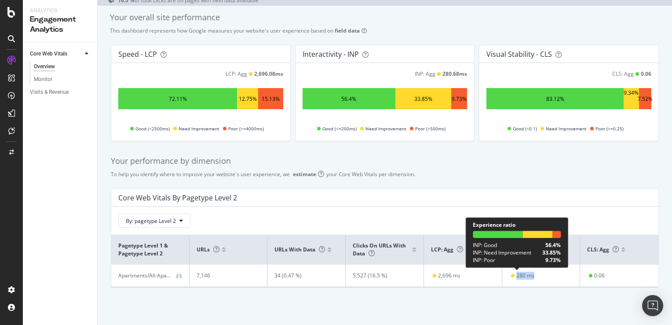
drag, startPoint x: 532, startPoint y: 276, endPoint x: 512, endPoint y: 275, distance: 20.2
click at [512, 275] on td "280 ms" at bounding box center [541, 275] width 78 height 22
copy div "280 ms"
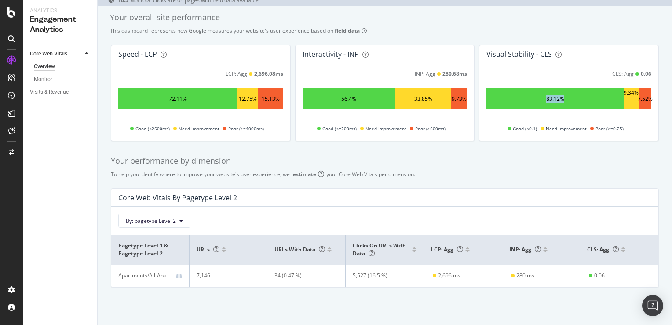
drag, startPoint x: 544, startPoint y: 98, endPoint x: 531, endPoint y: 99, distance: 12.4
click at [531, 99] on div "83.12%" at bounding box center [554, 98] width 137 height 21
copy div "83.12%"
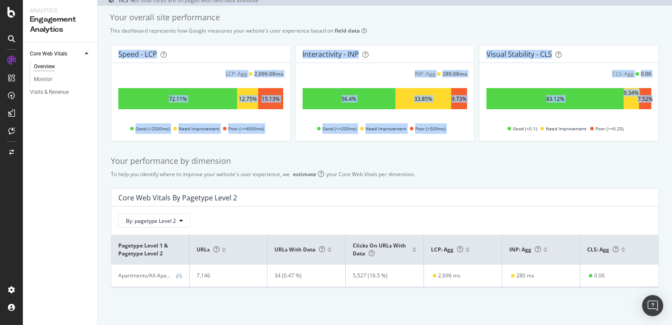
drag, startPoint x: 118, startPoint y: 53, endPoint x: 661, endPoint y: 91, distance: 544.4
click at [661, 91] on div "Your overall site performance This dashboard represents how Google measures you…" at bounding box center [385, 165] width 574 height 319
copy div "Speed - LCP LCP: Agg 2,696.08 ms 72.11% 12.75% 15.13% Good (<2500ms) Need Impro…"
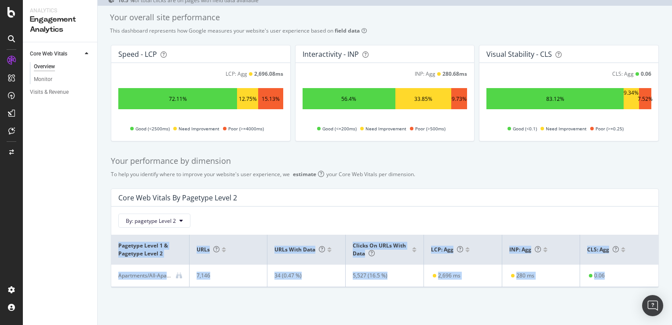
drag, startPoint x: 117, startPoint y: 243, endPoint x: 618, endPoint y: 284, distance: 503.0
click at [618, 284] on table "pagetype Level 1 & pagetype Level 2 URLs URLs with data Clicks on URLs with dat…" at bounding box center [384, 260] width 547 height 52
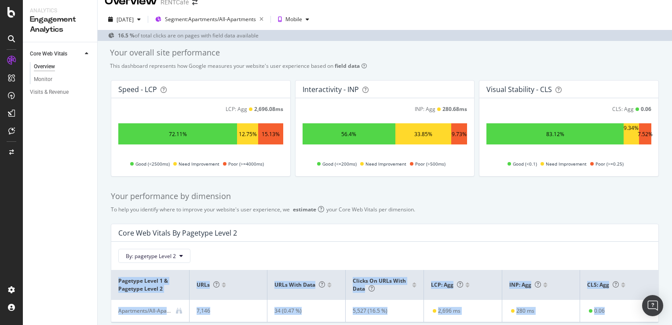
scroll to position [0, 0]
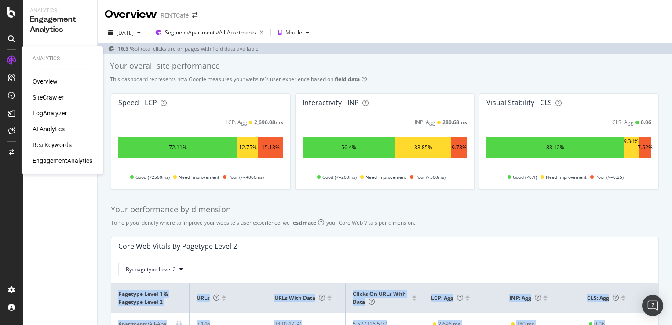
click at [12, 61] on icon at bounding box center [11, 60] width 9 height 9
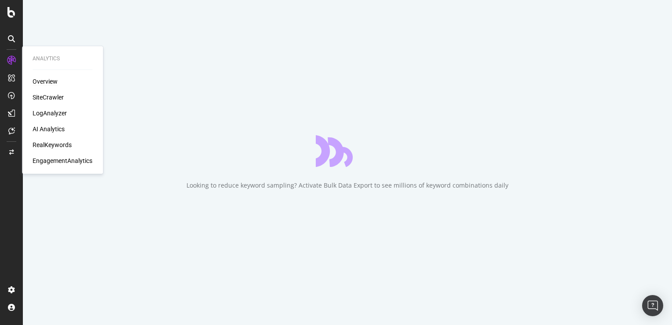
click at [49, 146] on div "RealKeywords" at bounding box center [52, 144] width 39 height 9
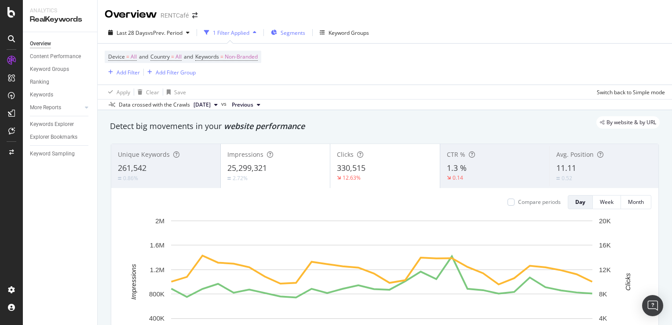
click at [296, 33] on span "Segments" at bounding box center [293, 32] width 25 height 7
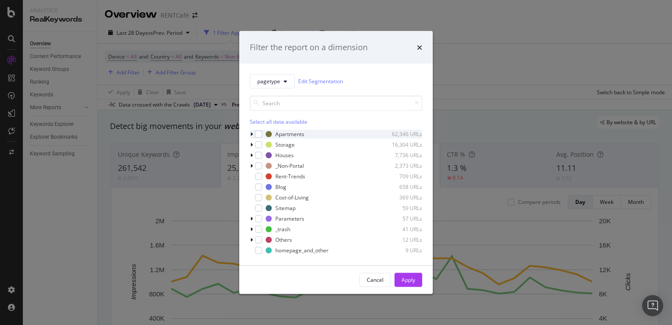
click at [252, 133] on icon "modal" at bounding box center [251, 133] width 3 height 5
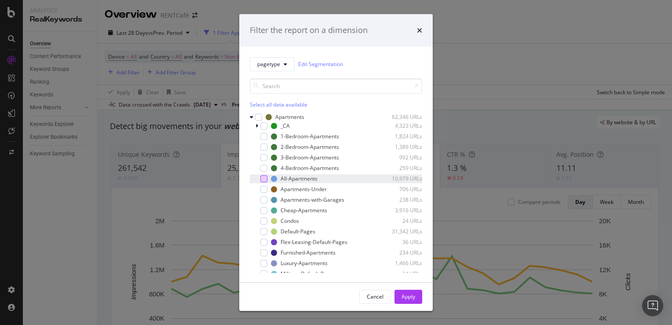
click at [263, 177] on div "modal" at bounding box center [263, 178] width 7 height 7
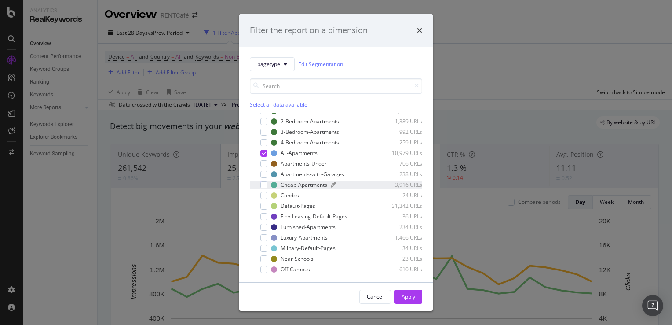
scroll to position [44, 0]
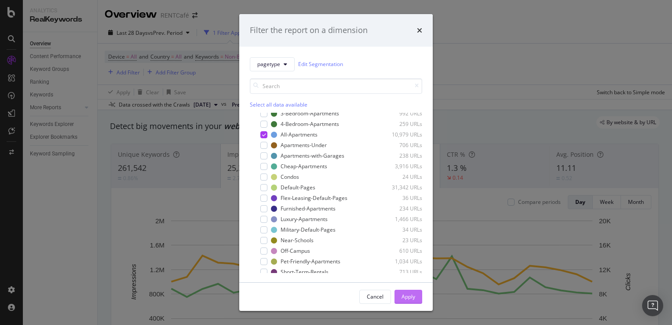
click at [411, 295] on div "Apply" at bounding box center [408, 295] width 14 height 7
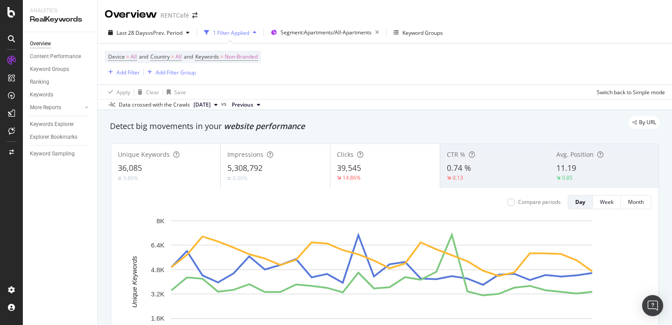
click at [514, 171] on div "0.74 %" at bounding box center [495, 167] width 96 height 11
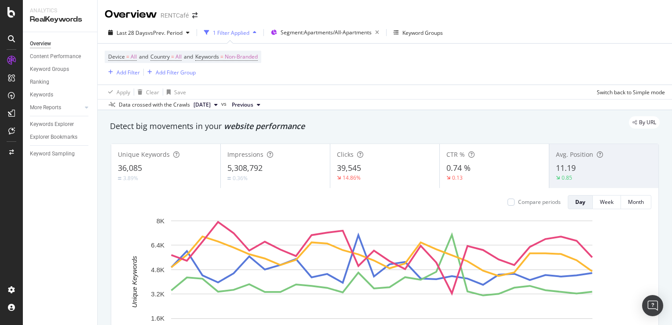
click at [590, 171] on div "11.19" at bounding box center [604, 167] width 96 height 11
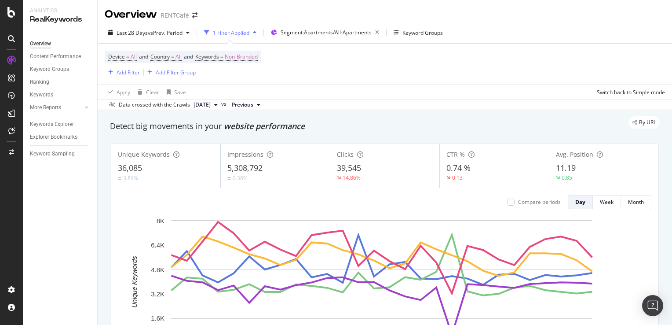
click at [159, 167] on div "36,085" at bounding box center [166, 167] width 96 height 11
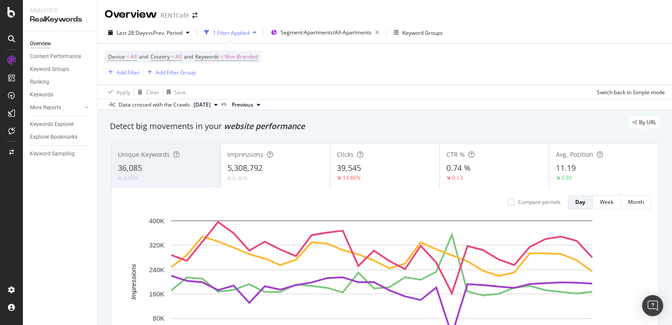
click at [187, 174] on div "3.89%" at bounding box center [166, 178] width 96 height 8
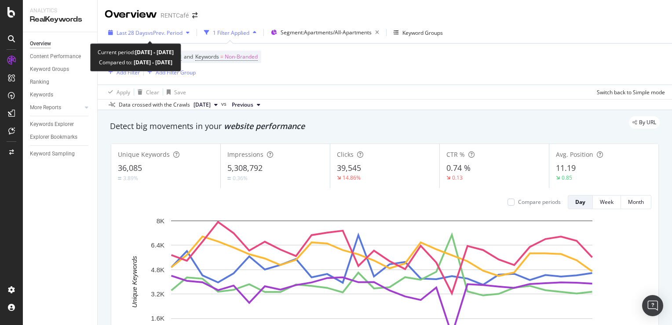
click at [143, 33] on span "Last 28 Days" at bounding box center [132, 32] width 31 height 7
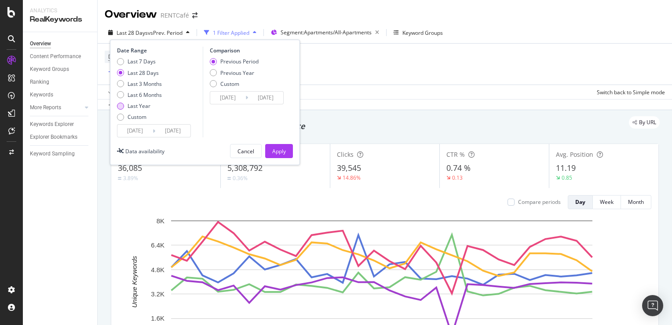
click at [143, 103] on div "Last Year" at bounding box center [139, 105] width 23 height 7
type input "2024/10/11"
type input "2023/10/12"
type input "2024/10/10"
click at [273, 147] on div "Apply" at bounding box center [279, 150] width 14 height 7
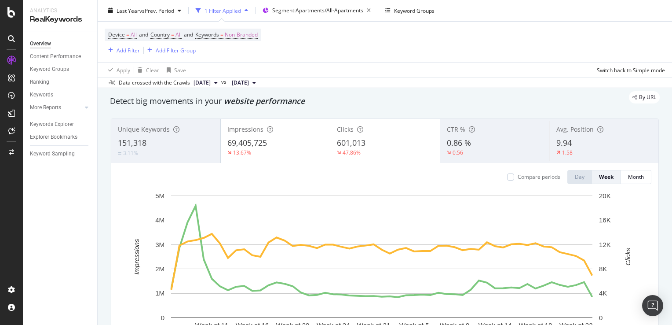
scroll to position [44, 0]
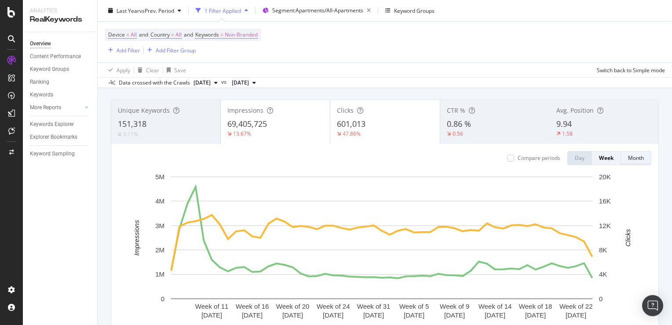
click at [628, 158] on div "Month" at bounding box center [636, 157] width 16 height 7
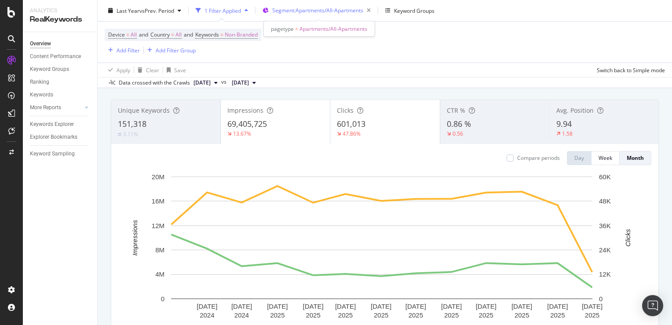
click at [361, 12] on span "Segment: Apartments/All-Apartments" at bounding box center [317, 10] width 91 height 7
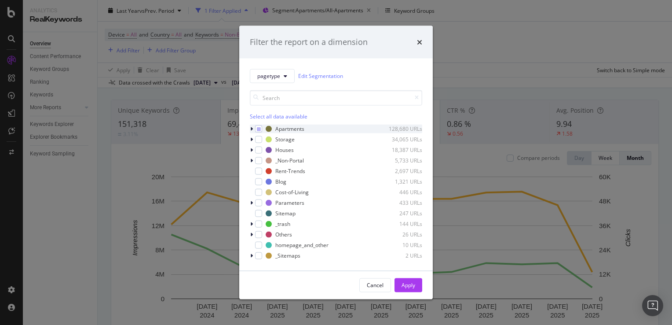
click at [250, 128] on icon "modal" at bounding box center [251, 128] width 3 height 5
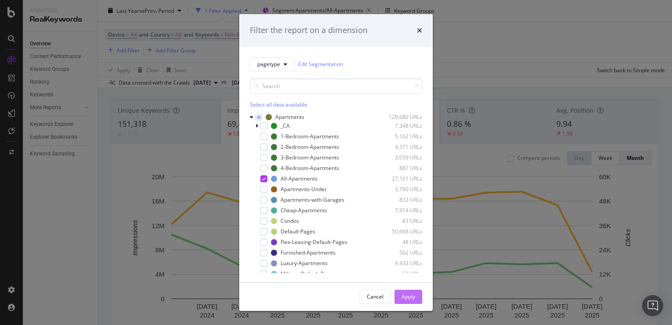
click at [410, 295] on div "Apply" at bounding box center [408, 295] width 14 height 7
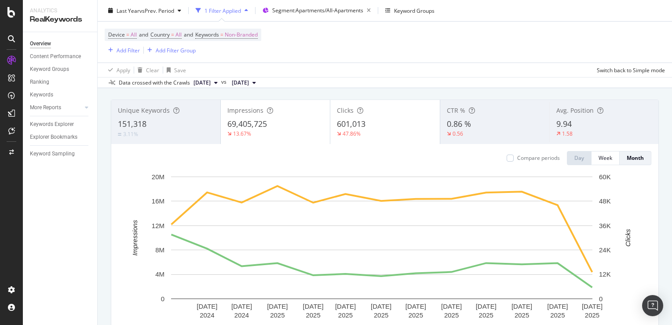
click at [462, 130] on div "0.56" at bounding box center [458, 134] width 22 height 8
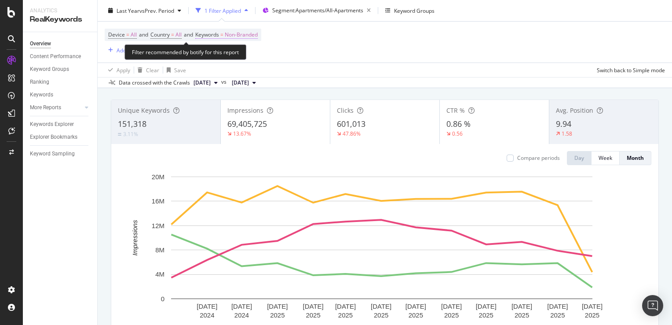
click at [242, 34] on span "Non-Branded" at bounding box center [241, 35] width 33 height 12
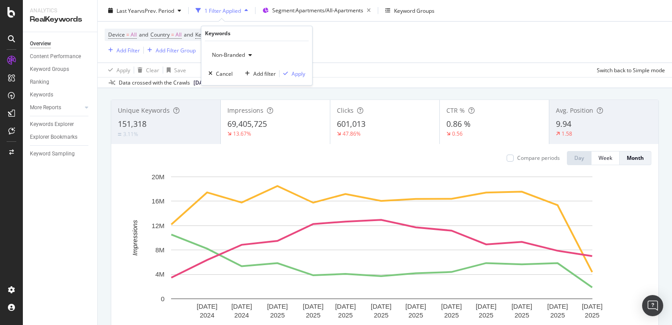
click at [234, 53] on span "Non-Branded" at bounding box center [226, 54] width 36 height 7
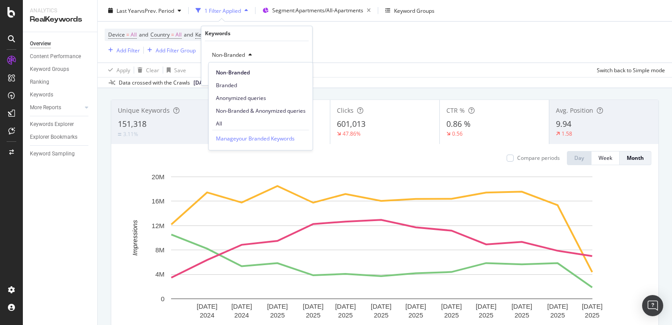
click at [240, 54] on span "Non-Branded" at bounding box center [226, 54] width 36 height 7
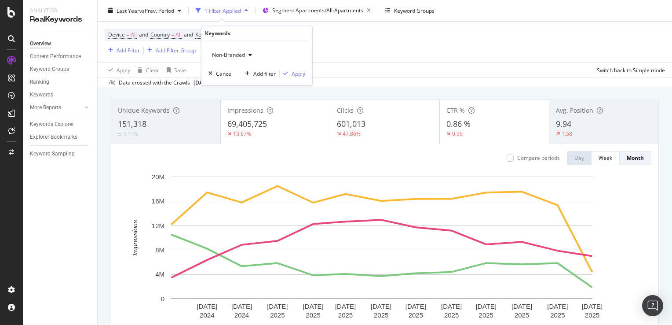
click at [360, 33] on div "Device = All and Country = All and Keywords = Non-Branded Add Filter Add Filter…" at bounding box center [385, 42] width 560 height 41
click at [301, 11] on span "Segment: Apartments/All-Apartments" at bounding box center [317, 10] width 91 height 7
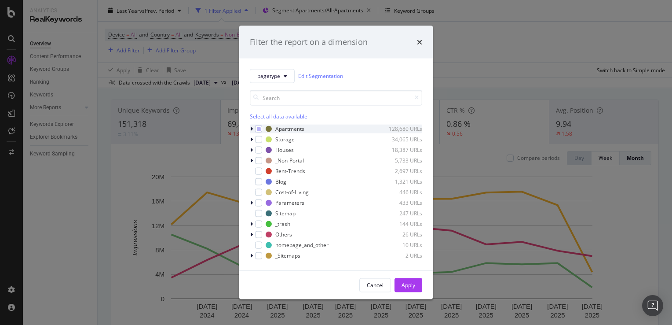
click at [252, 128] on icon "modal" at bounding box center [251, 128] width 3 height 5
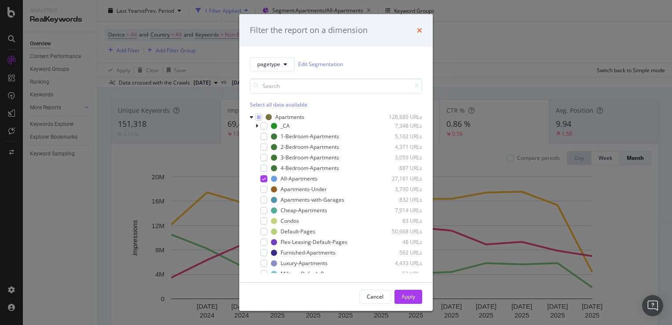
click at [419, 30] on icon "times" at bounding box center [419, 30] width 5 height 7
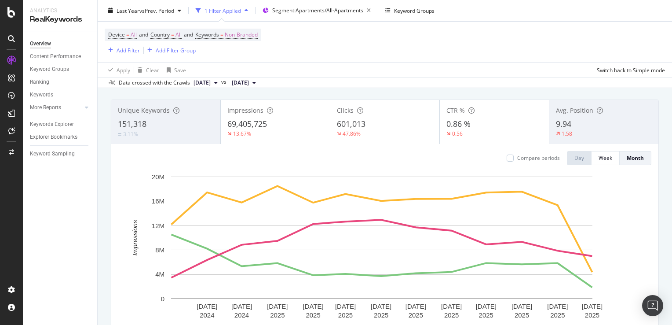
click at [478, 24] on div "Device = All and Country = All and Keywords = Non-Branded Add Filter Add Filter…" at bounding box center [385, 42] width 560 height 41
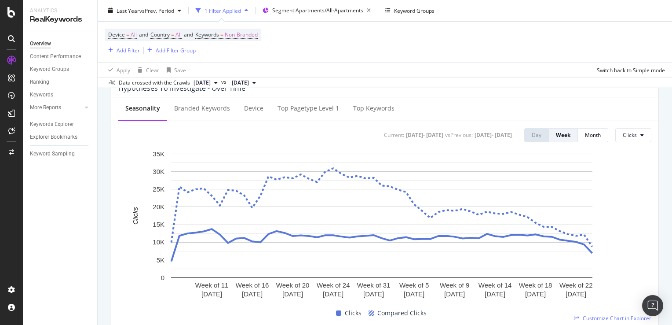
scroll to position [352, 0]
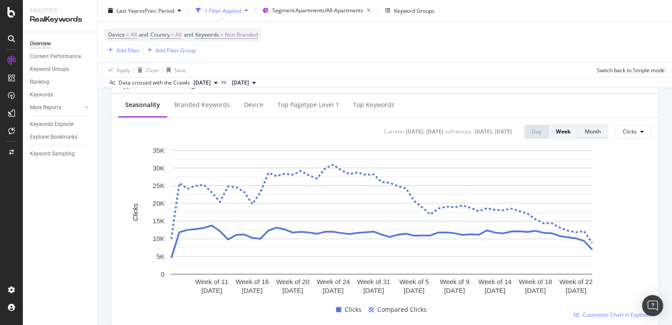
click at [585, 135] on div "Month" at bounding box center [593, 131] width 16 height 12
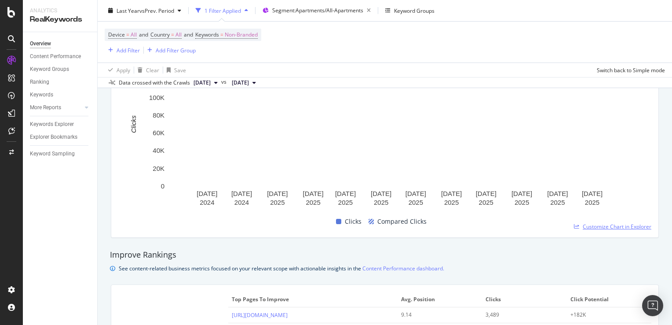
scroll to position [308, 0]
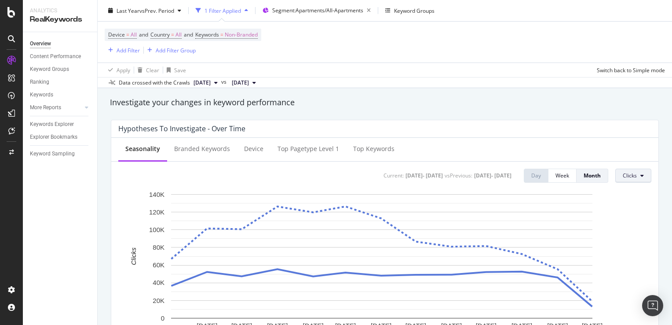
click at [631, 177] on button "Clicks" at bounding box center [633, 175] width 36 height 14
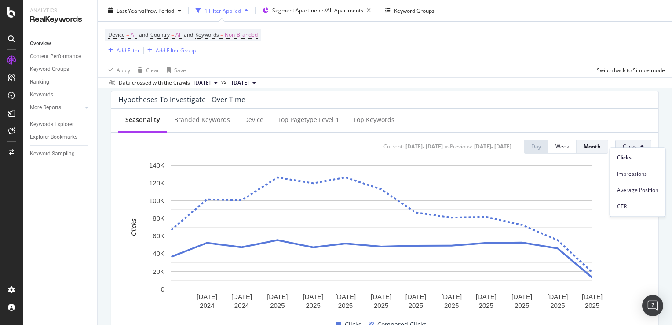
scroll to position [352, 0]
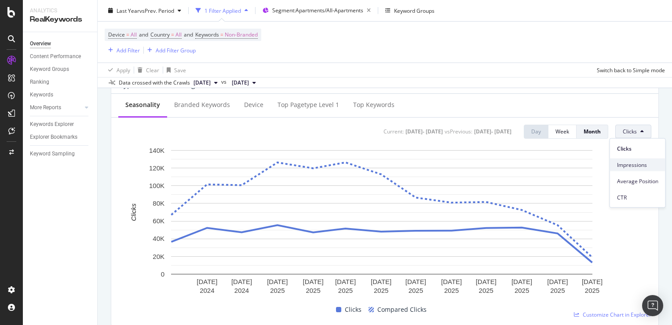
click at [637, 168] on span "Impressions" at bounding box center [637, 165] width 41 height 8
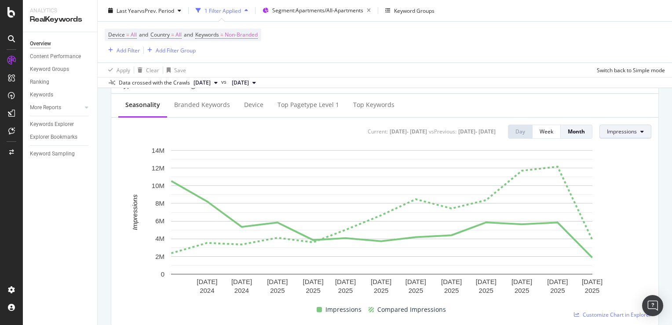
click at [638, 132] on button "Impressions" at bounding box center [625, 131] width 52 height 14
click at [630, 182] on span "Average Position" at bounding box center [621, 181] width 41 height 8
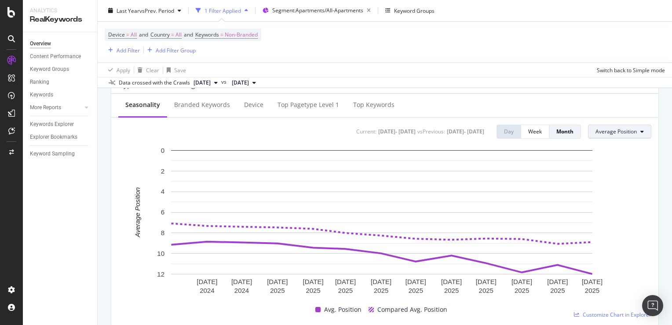
click at [621, 134] on span "Average Position" at bounding box center [615, 131] width 41 height 7
click at [612, 197] on span "CTR" at bounding box center [610, 197] width 42 height 8
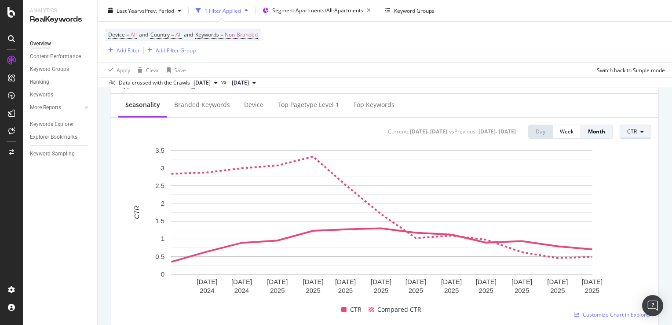
click at [640, 131] on icon at bounding box center [642, 131] width 4 height 5
click at [625, 149] on span "Clicks" at bounding box center [641, 148] width 41 height 8
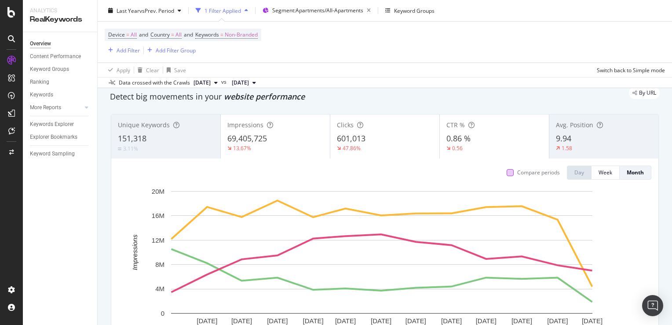
scroll to position [44, 0]
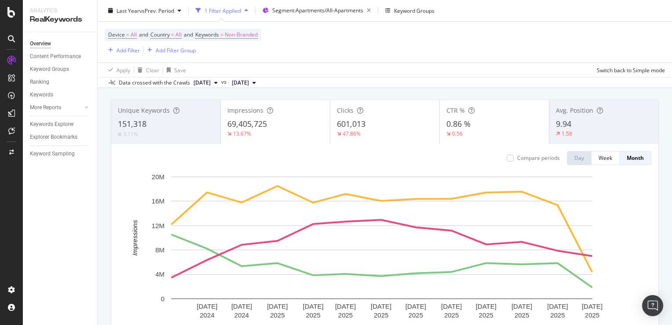
click at [577, 121] on div "9.94" at bounding box center [604, 123] width 96 height 11
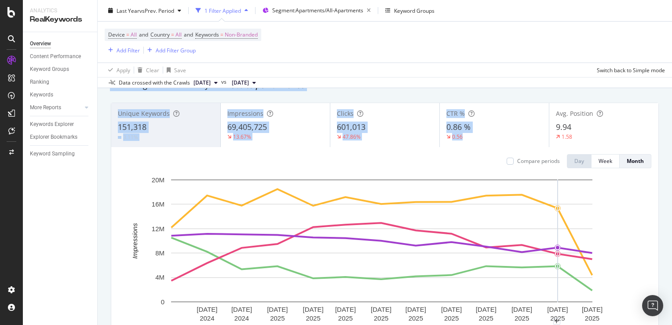
scroll to position [0, 0]
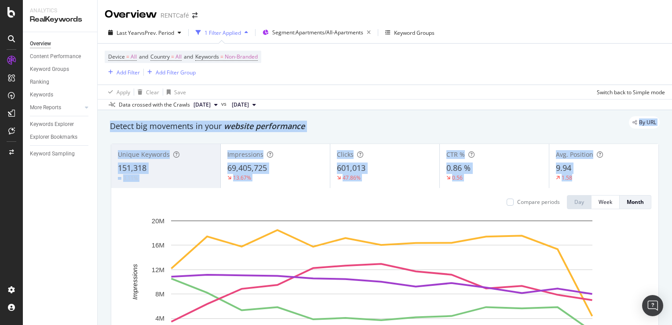
drag, startPoint x: 106, startPoint y: 117, endPoint x: 594, endPoint y: 176, distance: 491.2
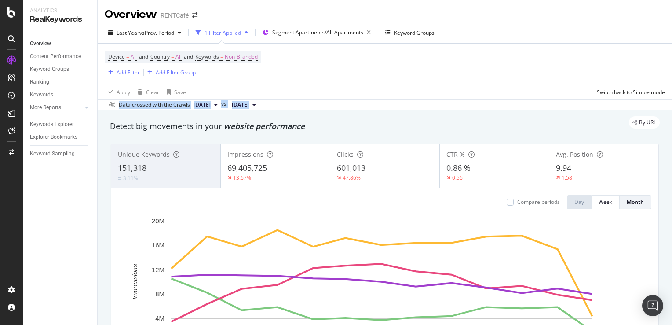
drag, startPoint x: 120, startPoint y: 105, endPoint x: 302, endPoint y: 104, distance: 182.1
click at [302, 104] on div "Data crossed with the Crawls 2025 Sep. 17th vs 2024 Sep. 11th" at bounding box center [385, 104] width 574 height 11
click at [452, 67] on div "Device = All and Country = All and Keywords = Non-Branded Add Filter Add Filter…" at bounding box center [385, 64] width 560 height 41
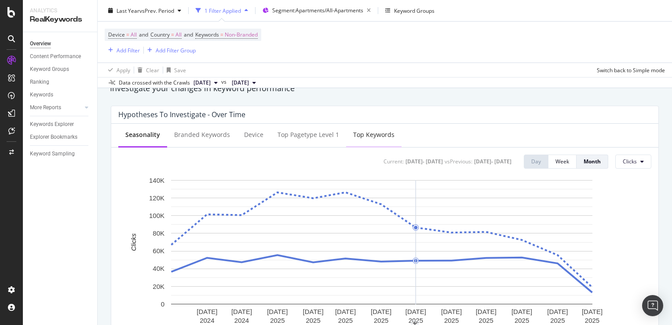
scroll to position [264, 0]
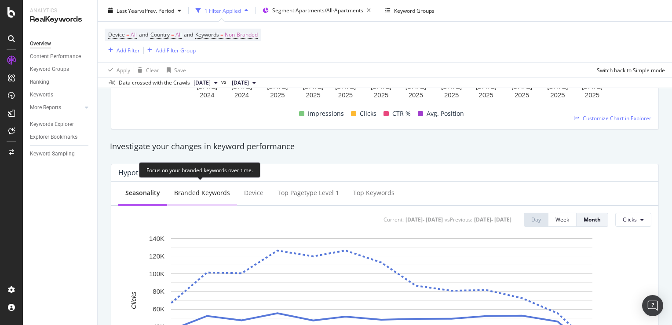
click at [199, 192] on div "Branded Keywords" at bounding box center [202, 192] width 56 height 9
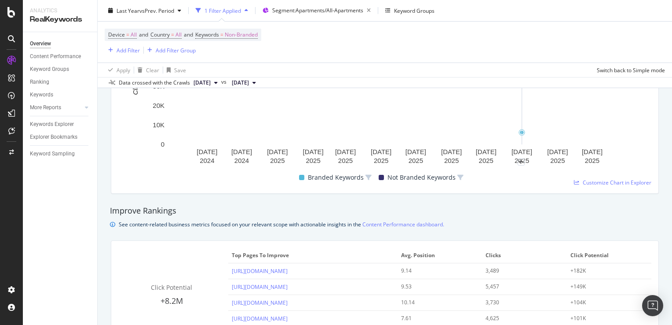
scroll to position [308, 0]
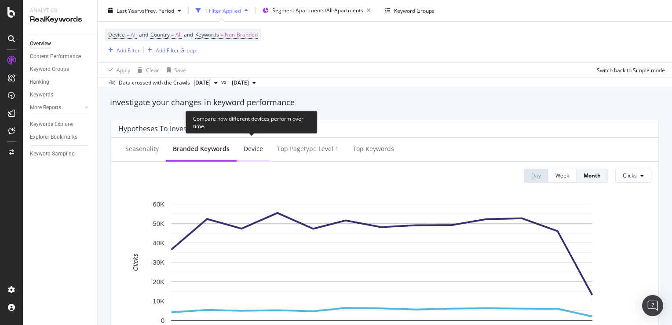
click at [255, 149] on div "Device" at bounding box center [253, 148] width 19 height 9
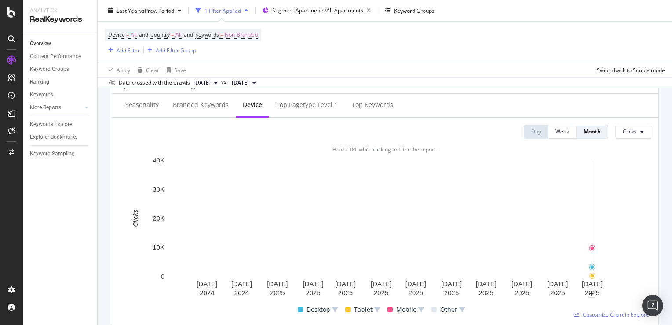
scroll to position [396, 0]
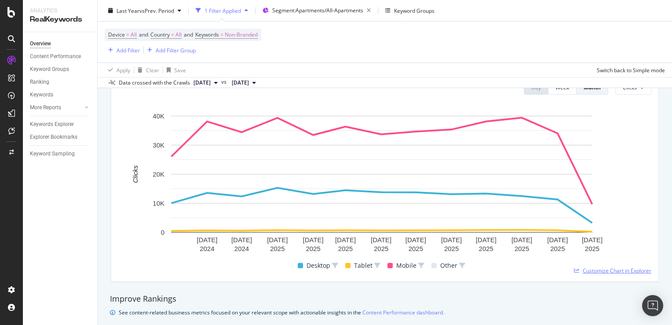
click at [606, 270] on span "Customize Chart in Explorer" at bounding box center [617, 269] width 69 height 7
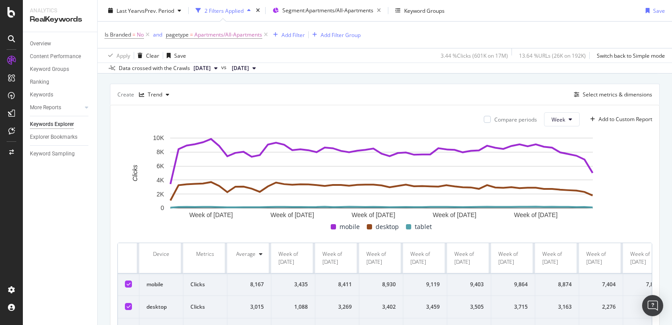
scroll to position [27, 0]
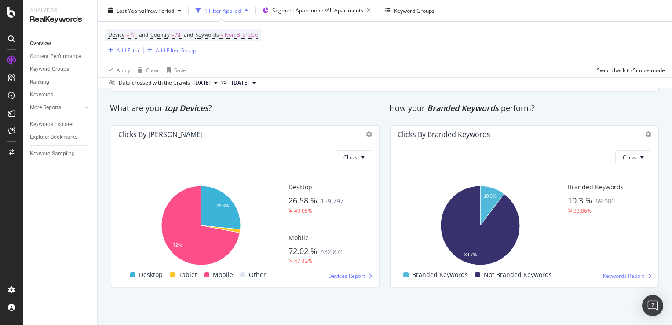
scroll to position [1470, 0]
drag, startPoint x: 316, startPoint y: 249, endPoint x: 292, endPoint y: 243, distance: 25.0
click at [292, 243] on div "Mobile 72.02 % 432,871 47.42%" at bounding box center [330, 248] width 84 height 31
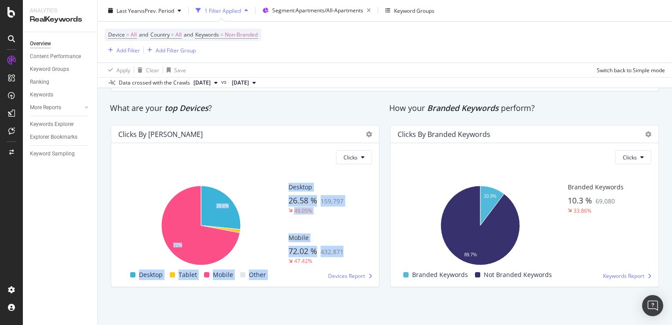
drag, startPoint x: 188, startPoint y: 175, endPoint x: 357, endPoint y: 251, distance: 185.8
click at [357, 251] on div "Hold CTRL while clicking to filter the report. 26.6% 72% Device No. of Clicks D…" at bounding box center [245, 225] width 254 height 108
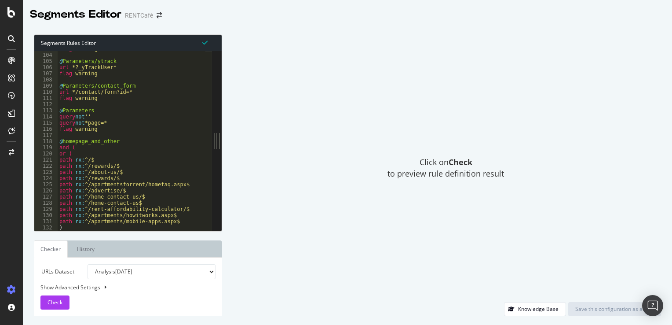
scroll to position [416, 0]
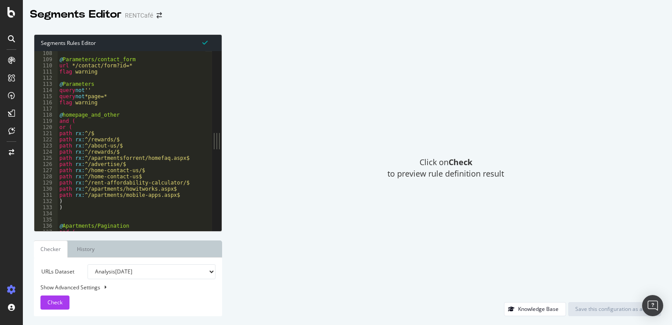
click at [120, 106] on div "@ Parameters/contact_form url */contact/form?id=* flag warning @ Parameters que…" at bounding box center [348, 143] width 581 height 186
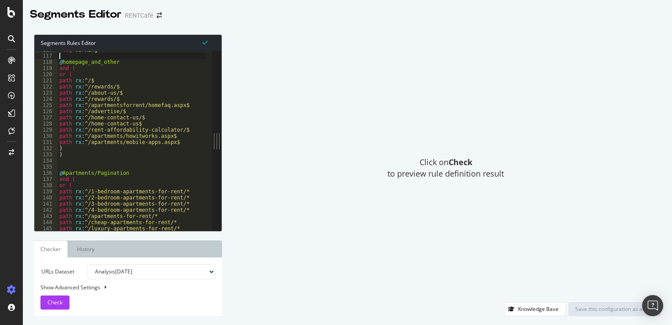
scroll to position [450, 0]
click at [74, 161] on div "flag warning @ homepage_and_other and ( or ( path rx : ^/$ path rx : ^/rewards/…" at bounding box center [348, 140] width 581 height 186
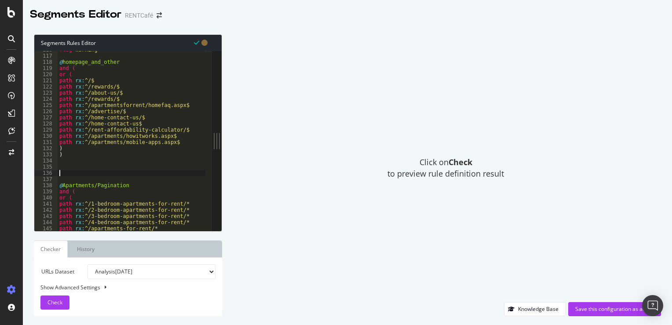
paste textarea "[URL][DOMAIN_NAME]"
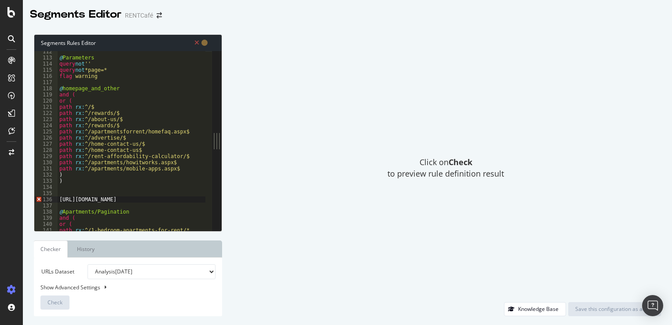
scroll to position [433, 0]
type textarea "[URL][DOMAIN_NAME]"
click at [63, 197] on div "@ Parameters query not '' query not *page=* flag warning @ homepage_and_other a…" at bounding box center [348, 141] width 581 height 186
click at [64, 193] on div "@ Parameters query not '' query not *page=* flag warning @ homepage_and_other a…" at bounding box center [348, 141] width 581 height 186
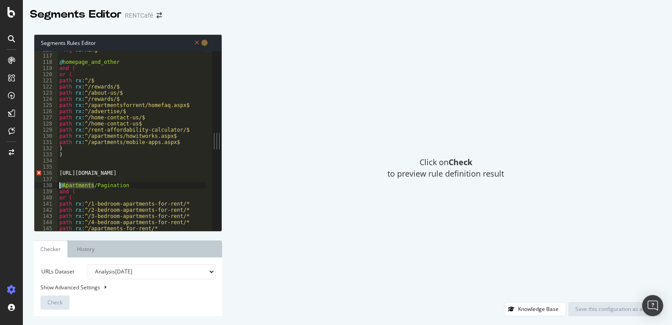
drag, startPoint x: 95, startPoint y: 184, endPoint x: 50, endPoint y: 186, distance: 44.5
click at [50, 186] on div "116 117 118 119 120 121 122 123 124 125 126 127 128 129 130 131 132 133 134 135…" at bounding box center [123, 140] width 178 height 179
type textarea "@Apartments/Pagination"
click at [65, 166] on div "flag warning @ homepage_and_other and ( or ( path rx : ^/$ path rx : ^/rewards/…" at bounding box center [348, 140] width 581 height 186
paste textarea "@Apartments/"
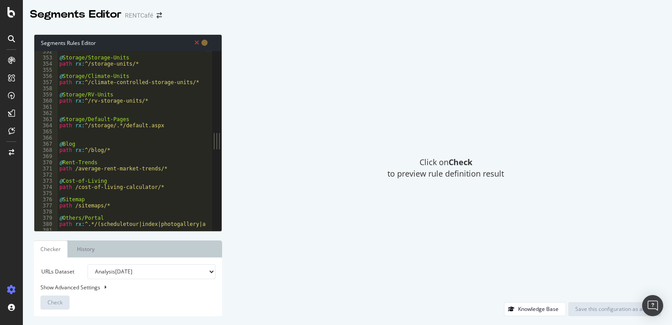
scroll to position [1383, 0]
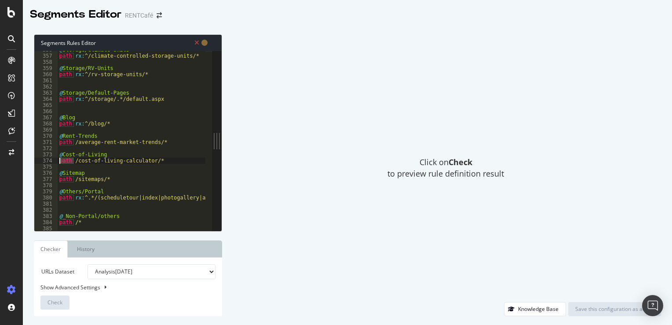
drag, startPoint x: 74, startPoint y: 162, endPoint x: 53, endPoint y: 162, distance: 21.1
click at [53, 162] on div "@Apartments/near_me 356 357 358 359 360 361 362 363 364 365 366 367 368 369 370…" at bounding box center [123, 140] width 178 height 179
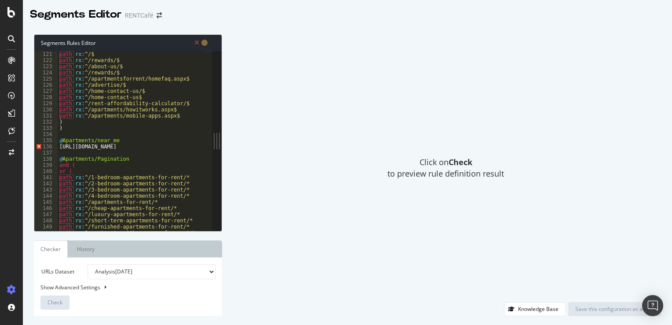
scroll to position [450, 0]
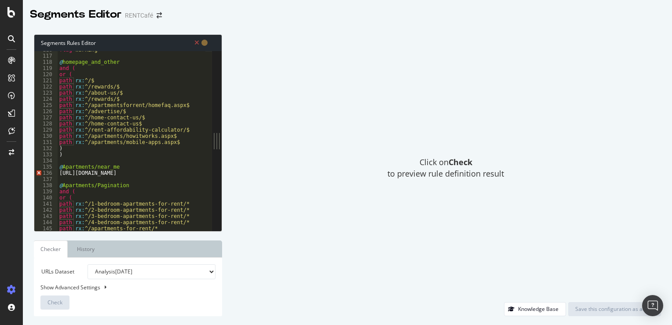
click at [60, 175] on div "flag warning @ homepage_and_other and ( or ( path rx : ^/$ path rx : ^/rewards/…" at bounding box center [348, 140] width 581 height 186
paste textarea "path"
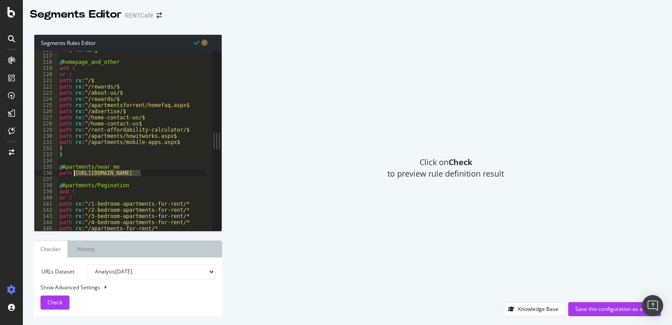
drag, startPoint x: 139, startPoint y: 173, endPoint x: 74, endPoint y: 174, distance: 65.1
click at [74, 174] on div "flag warning @ homepage_and_other and ( or ( path rx : ^/$ path rx : ^/rewards/…" at bounding box center [348, 140] width 581 height 186
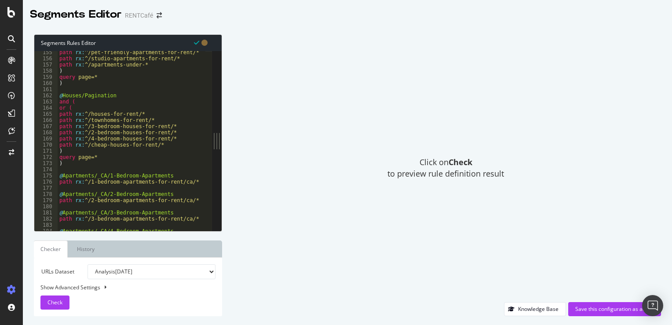
scroll to position [483, 0]
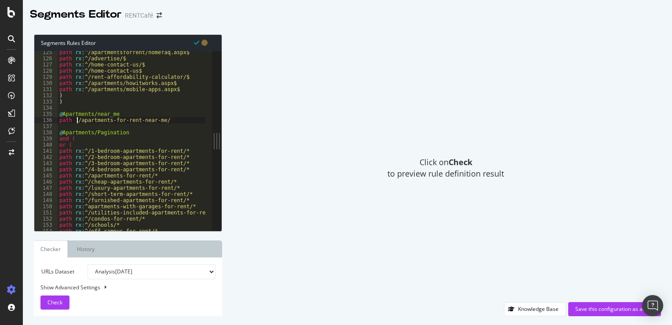
type textarea "path /apartments-for-rent-near-me/"
click at [135, 271] on select "Analysis [DATE] Analysis [DATE] Analysis [DATE] Analysis [DATE] Analysis [DATE]…" at bounding box center [152, 271] width 128 height 15
select select "urlList"
click at [88, 264] on select "Analysis [DATE] Analysis [DATE] Analysis [DATE] Analysis [DATE] Analysis [DATE]…" at bounding box center [152, 271] width 128 height 15
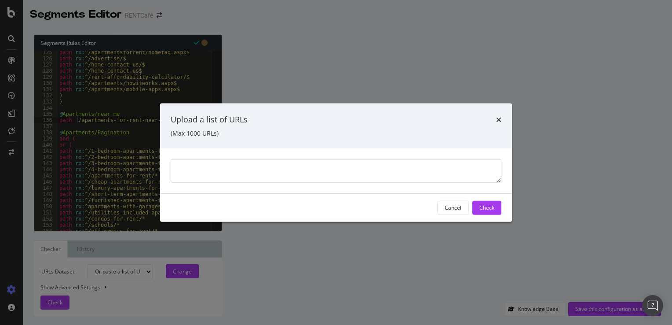
click at [239, 177] on textarea "modal" at bounding box center [336, 170] width 331 height 24
type textarea "[URL][DOMAIN_NAME]"
click at [477, 208] on button "Check" at bounding box center [486, 207] width 29 height 14
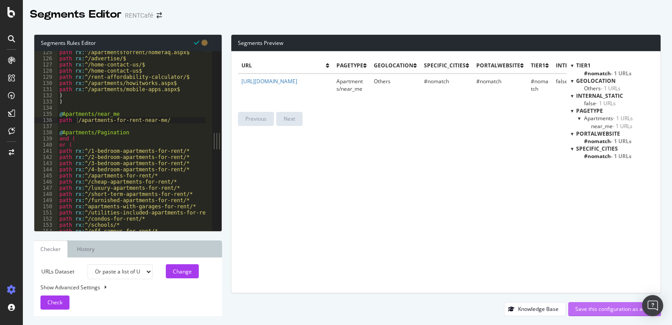
click at [619, 312] on div "Save this configuration as active" at bounding box center [614, 308] width 79 height 7
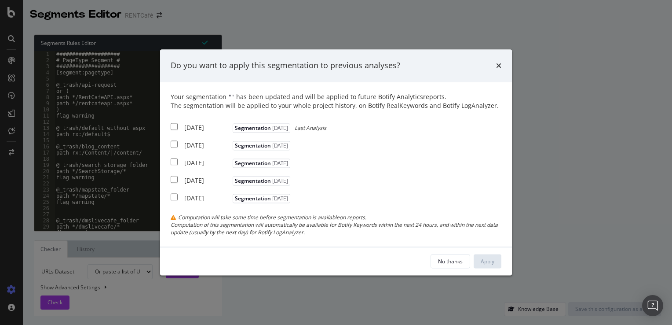
click at [184, 130] on div "[DATE]" at bounding box center [207, 127] width 46 height 9
checkbox input "true"
click at [177, 145] on input "modal" at bounding box center [174, 143] width 7 height 7
checkbox input "true"
click at [181, 164] on div "[DATE] Segmentation [DATE]" at bounding box center [232, 161] width 122 height 11
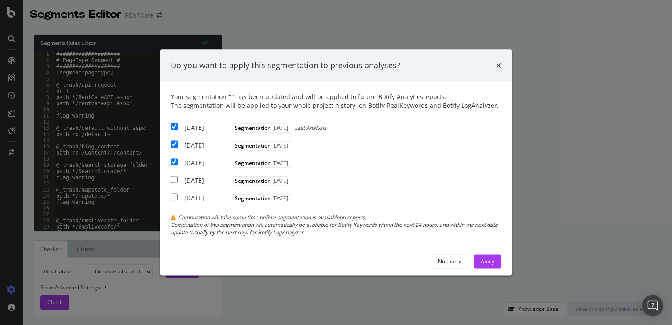
checkbox input "true"
click at [490, 259] on div "Apply" at bounding box center [488, 260] width 14 height 7
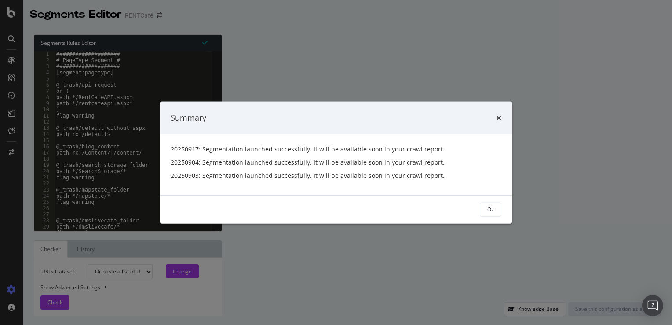
click at [497, 211] on button "Ok" at bounding box center [491, 209] width 22 height 14
